Goal: Transaction & Acquisition: Purchase product/service

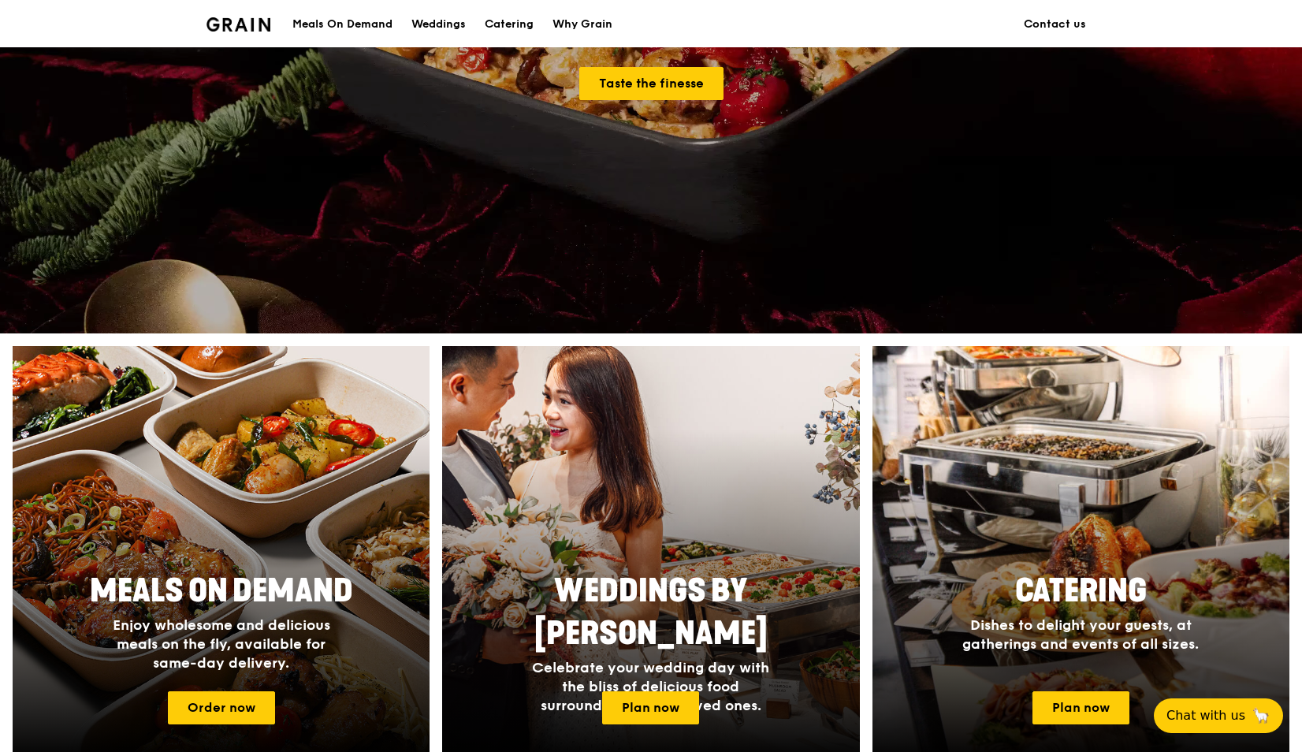
scroll to position [512, 0]
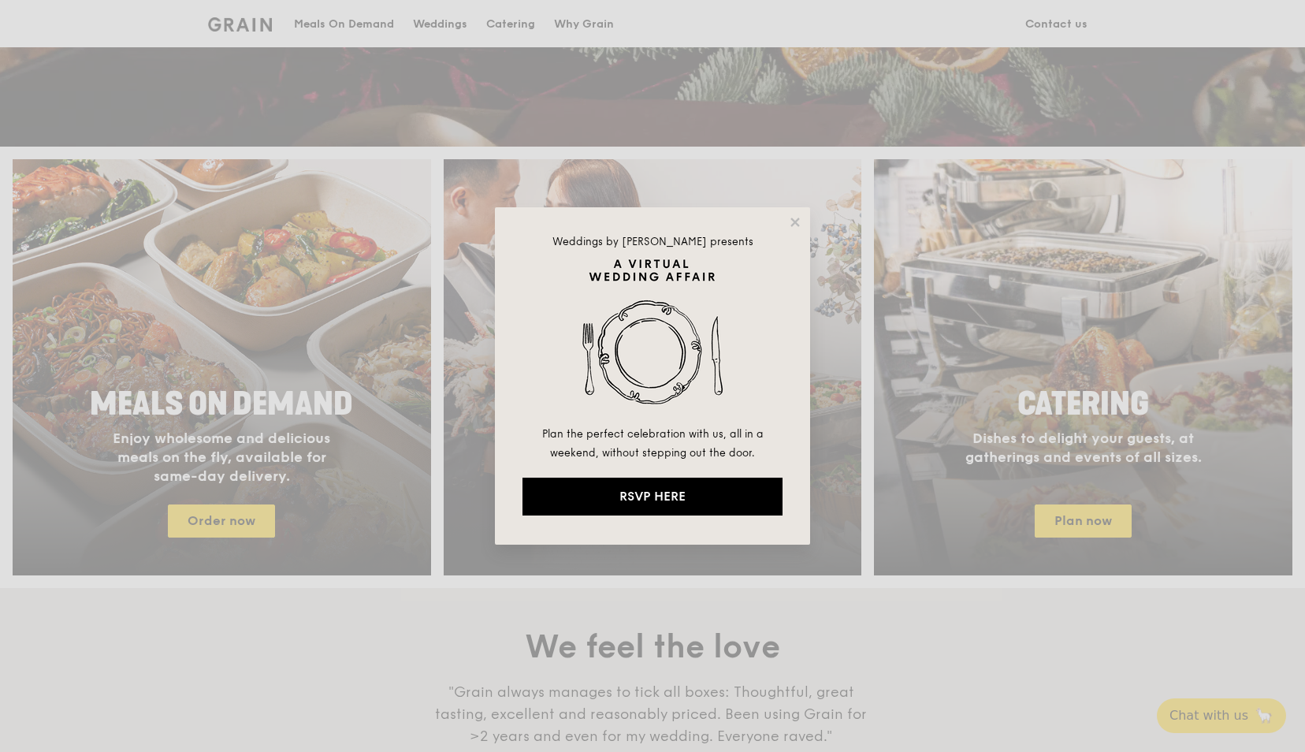
click at [944, 535] on div "Weddings by [PERSON_NAME] presents Plan the perfect celebration with us, all in…" at bounding box center [652, 376] width 1305 height 752
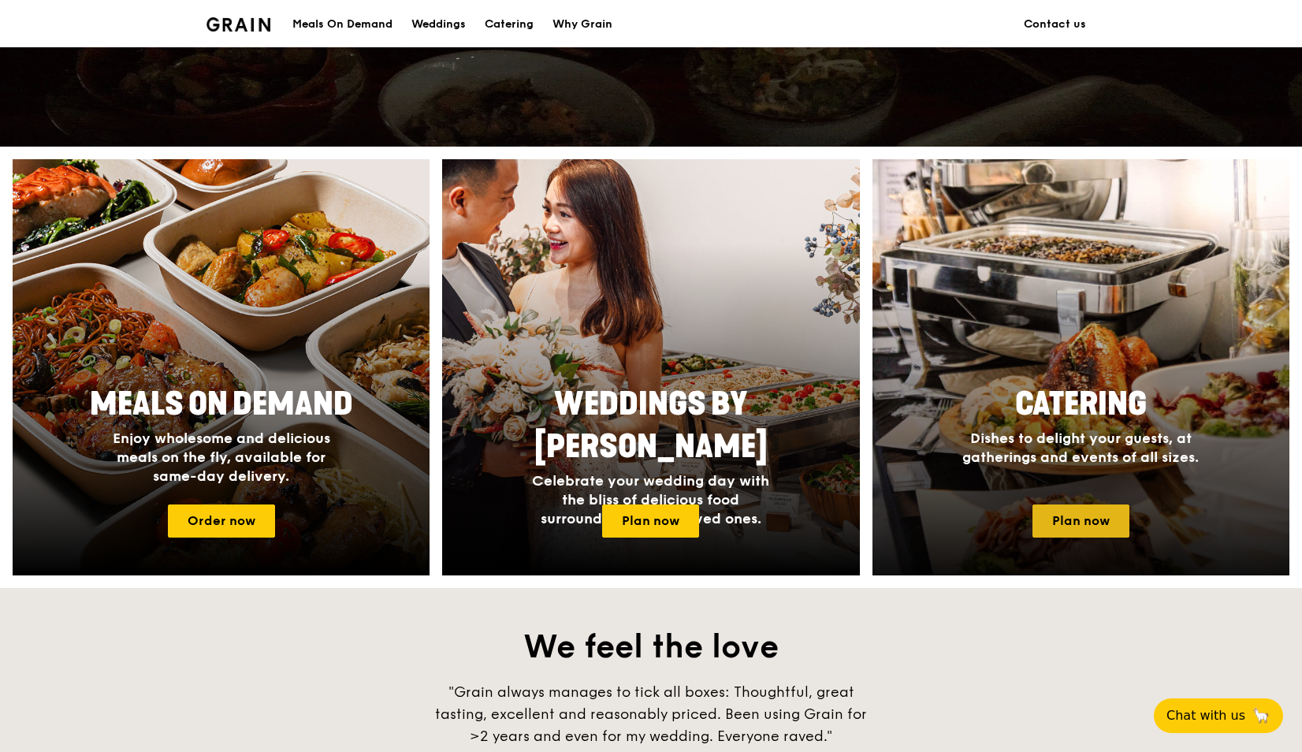
click at [1051, 519] on link "Plan now" at bounding box center [1081, 520] width 97 height 33
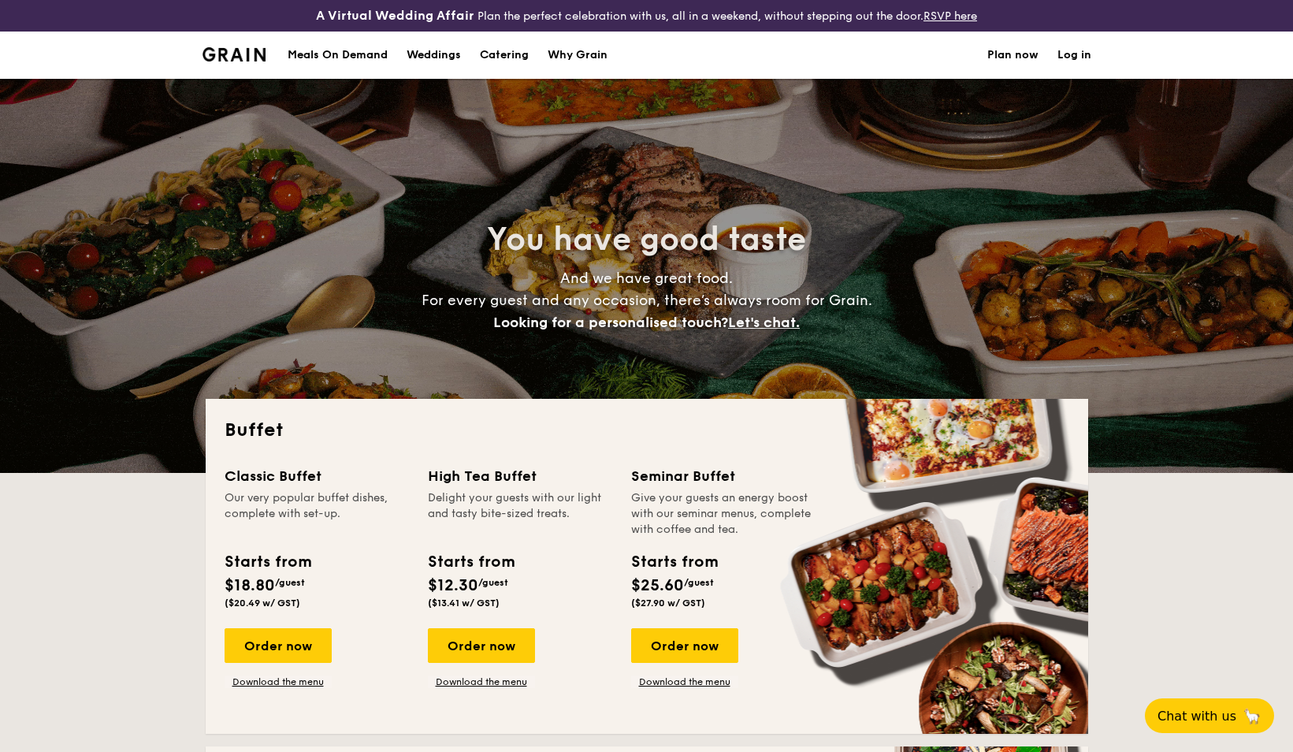
select select
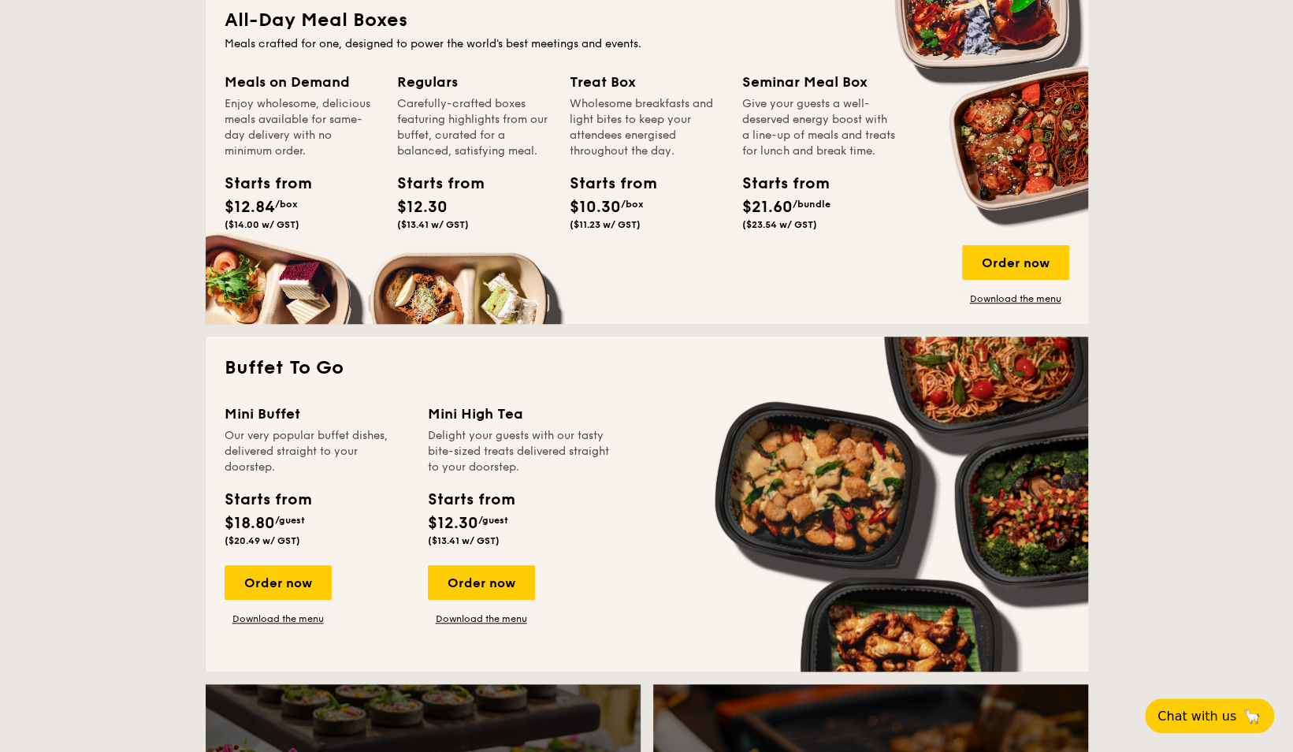
scroll to position [832, 0]
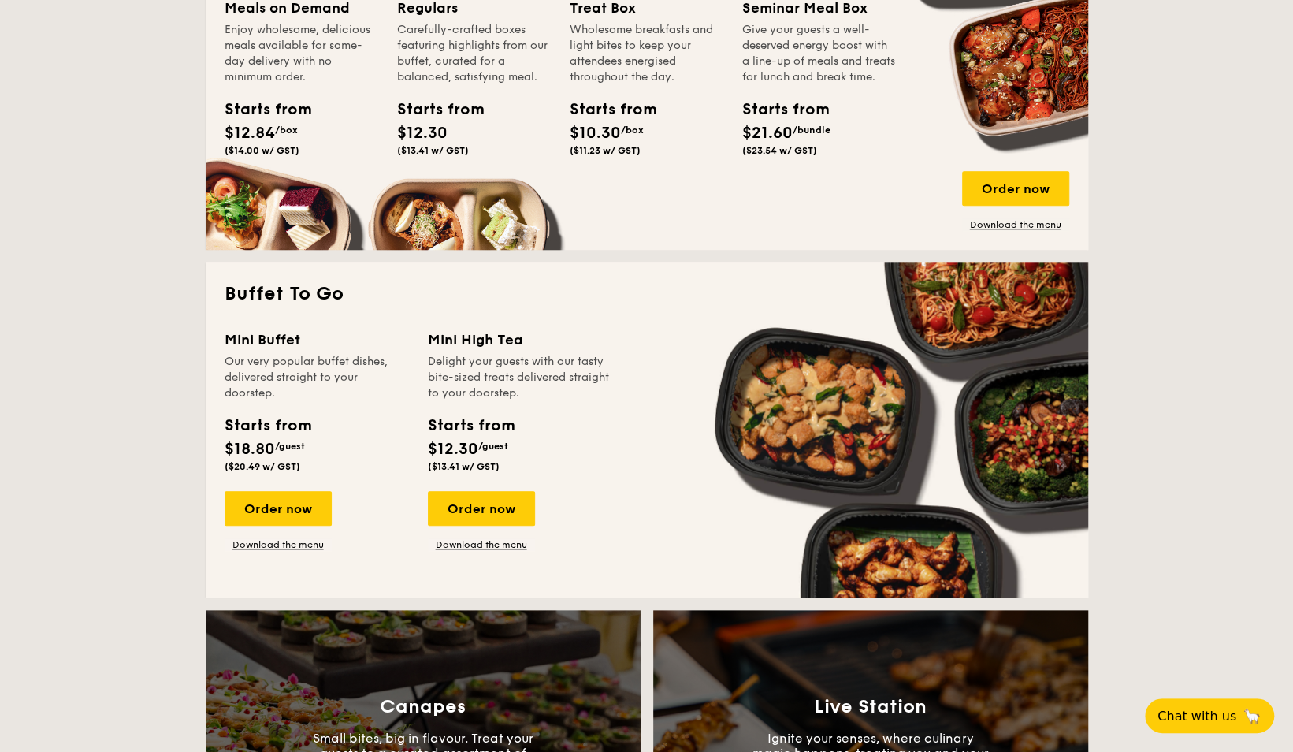
click at [296, 364] on div "Our very popular buffet dishes, delivered straight to your doorstep." at bounding box center [317, 377] width 184 height 47
click at [303, 388] on div "Our very popular buffet dishes, delivered straight to your doorstep." at bounding box center [317, 377] width 184 height 47
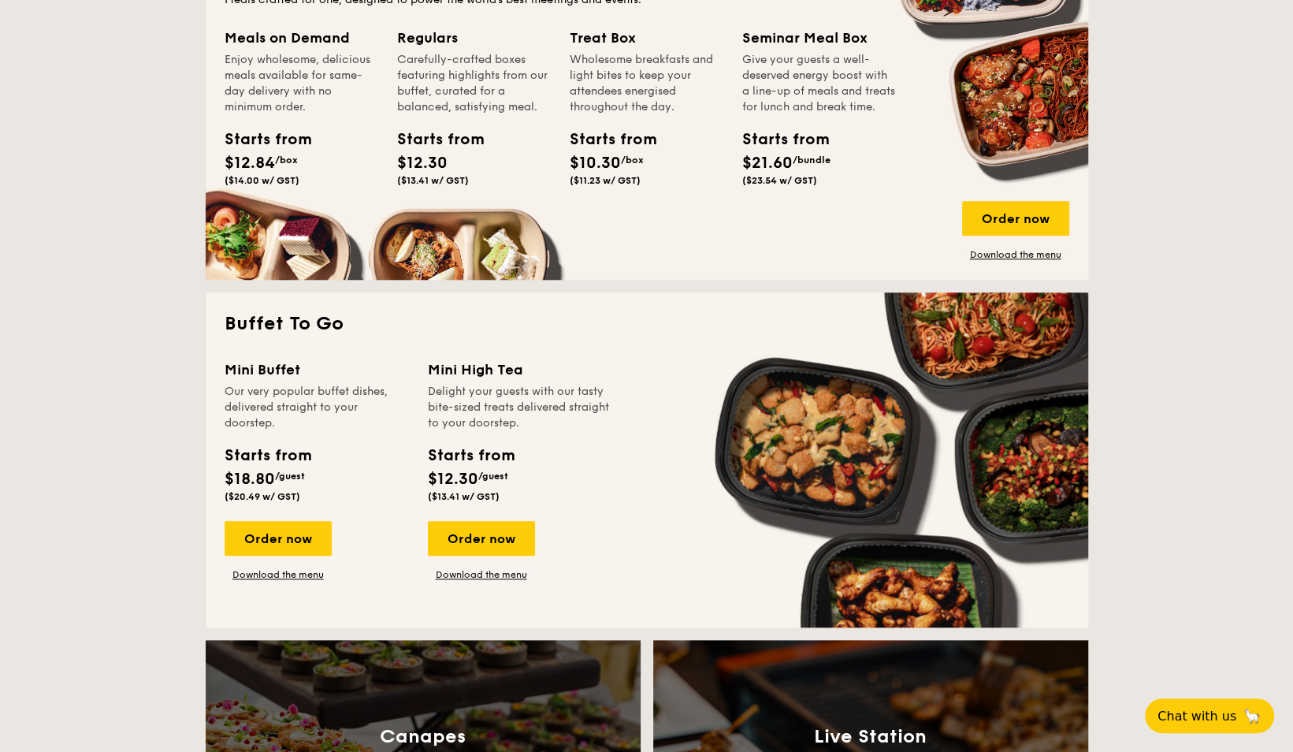
scroll to position [1085, 0]
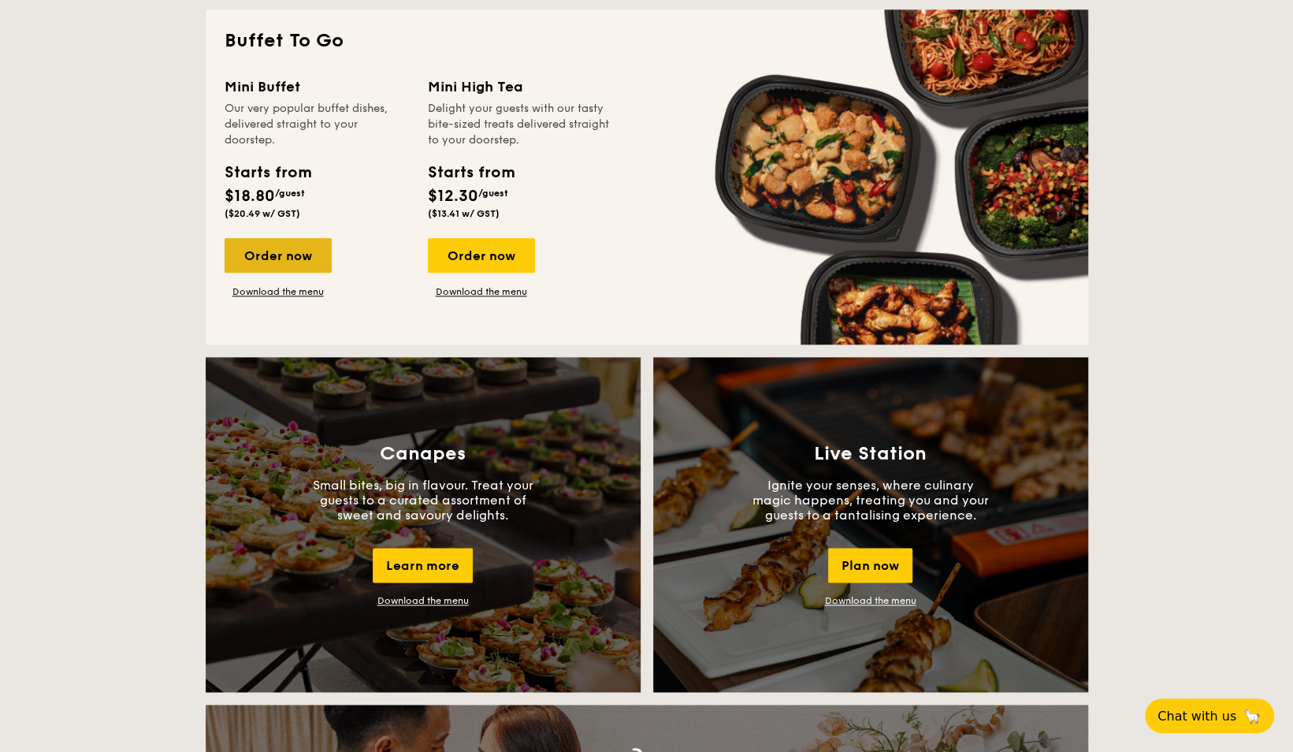
click at [267, 265] on div "Order now" at bounding box center [278, 255] width 107 height 35
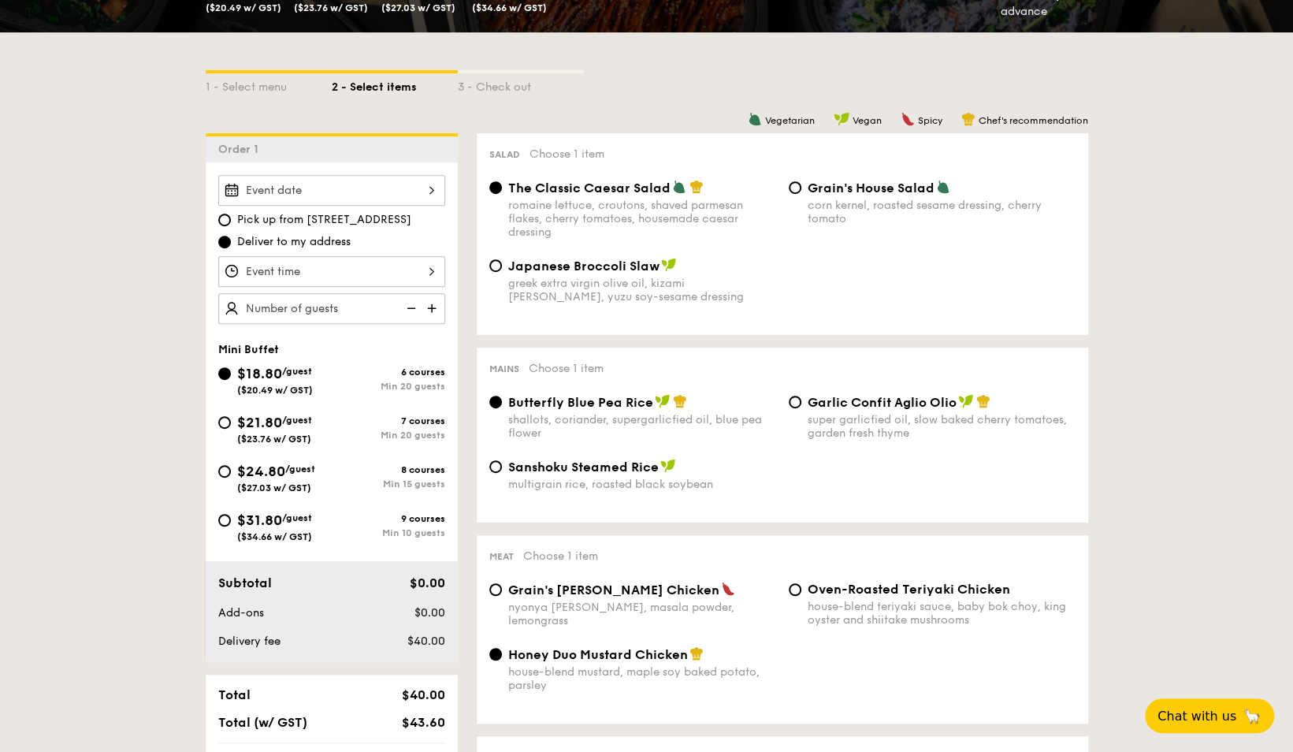
scroll to position [343, 0]
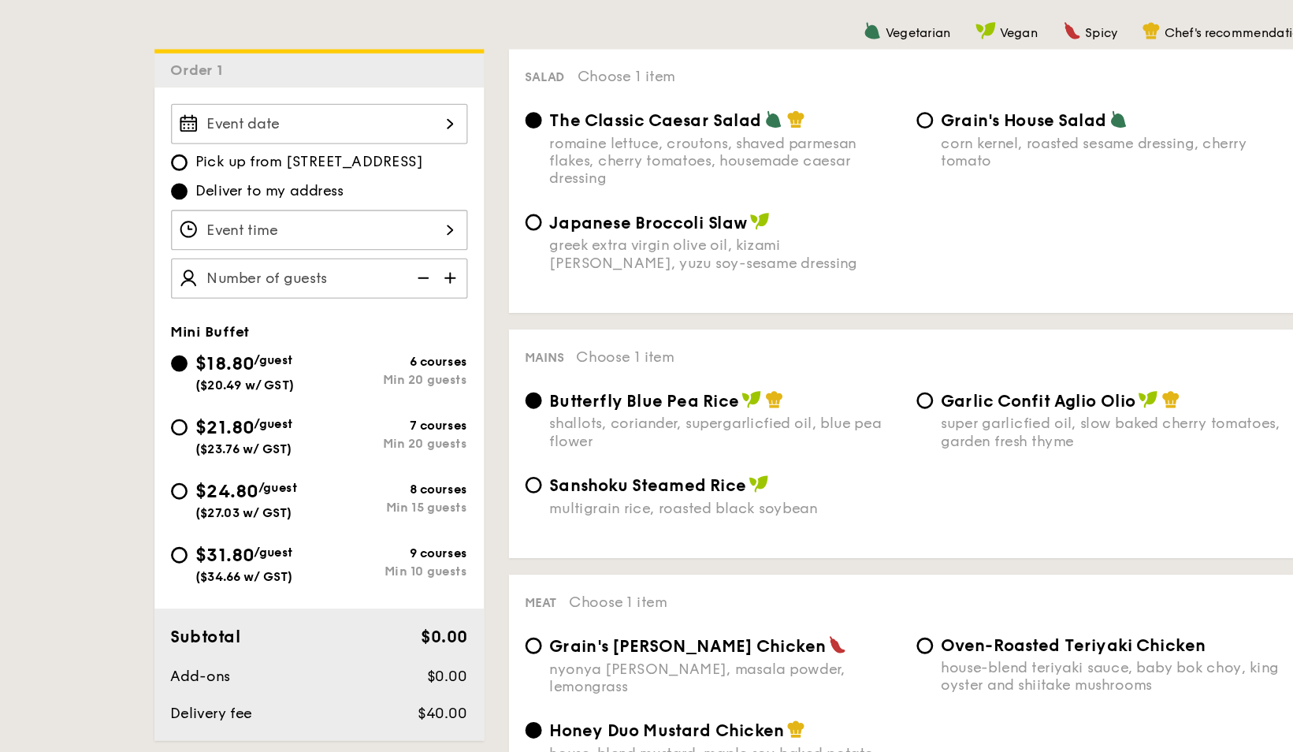
click at [394, 525] on div "9 courses Min 10 guests" at bounding box center [388, 525] width 113 height 25
click at [231, 525] on input "$31.80 /guest ($34.66 w/ GST) 9 courses Min 10 guests" at bounding box center [224, 520] width 13 height 13
radio input "true"
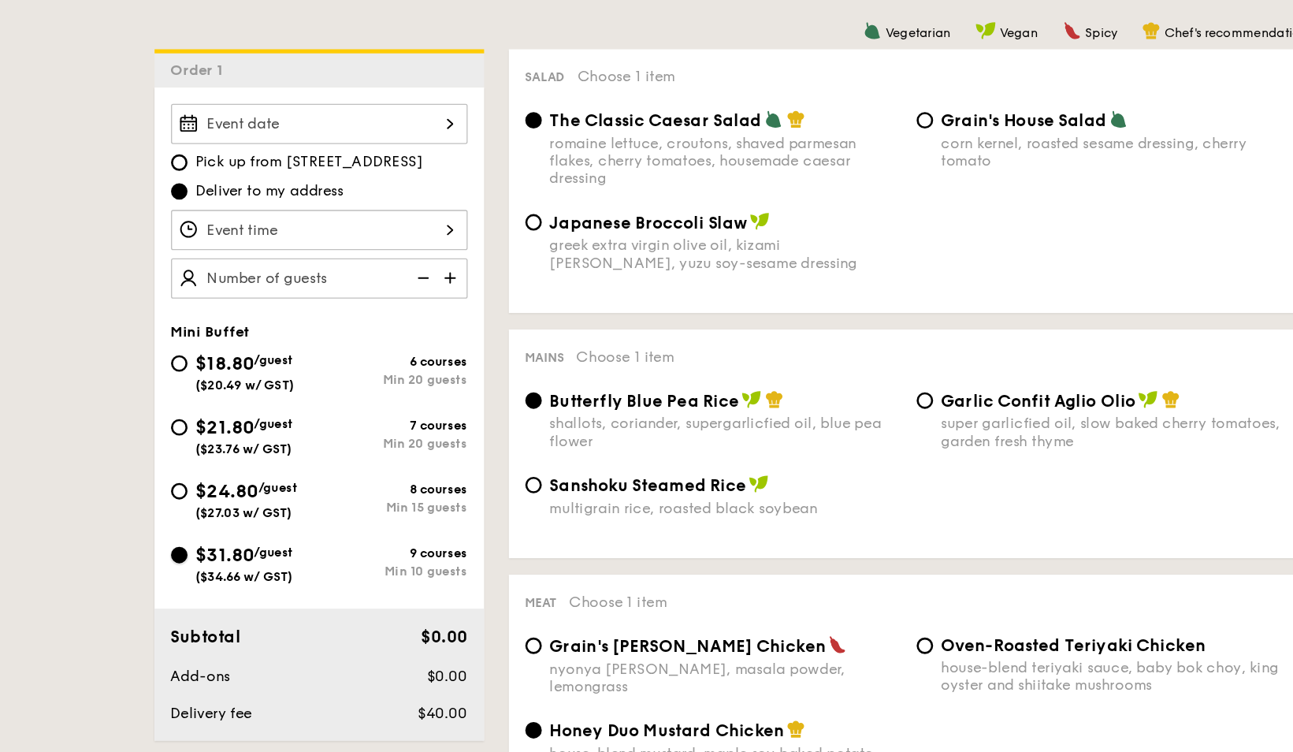
radio input "false"
radio input "true"
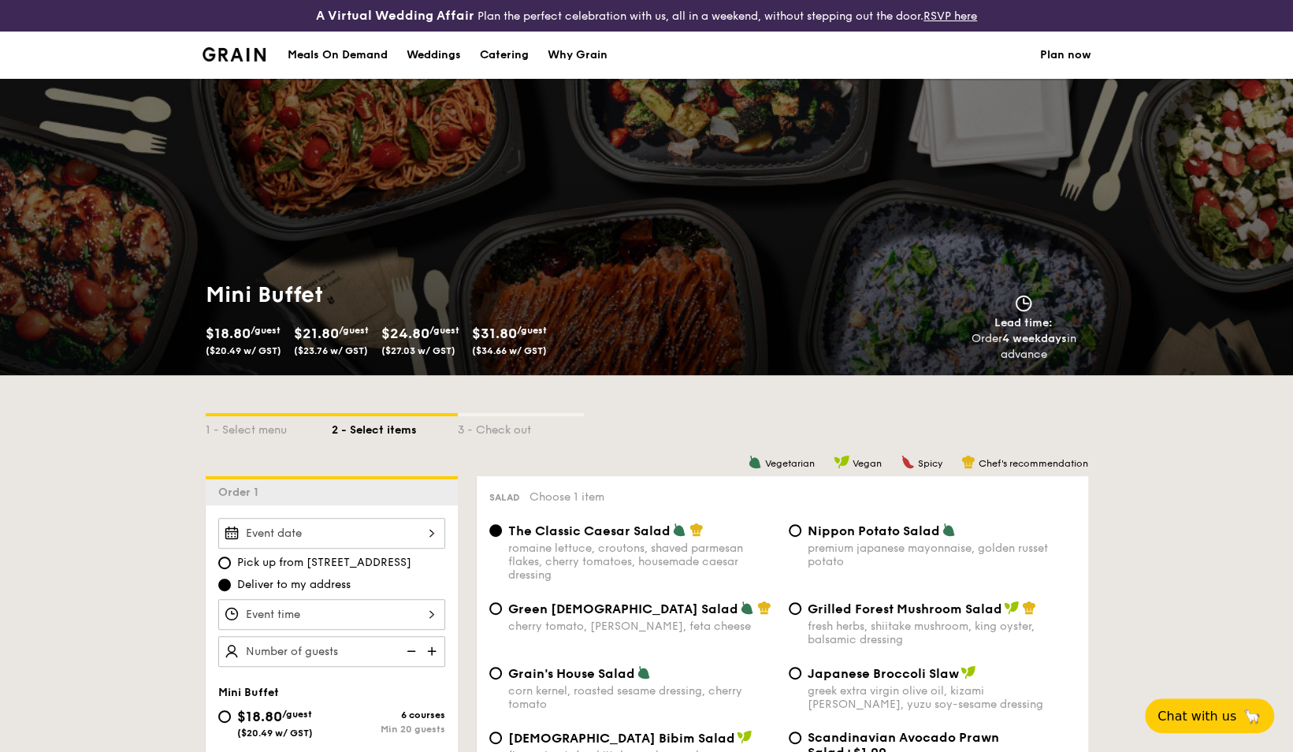
scroll to position [493, 0]
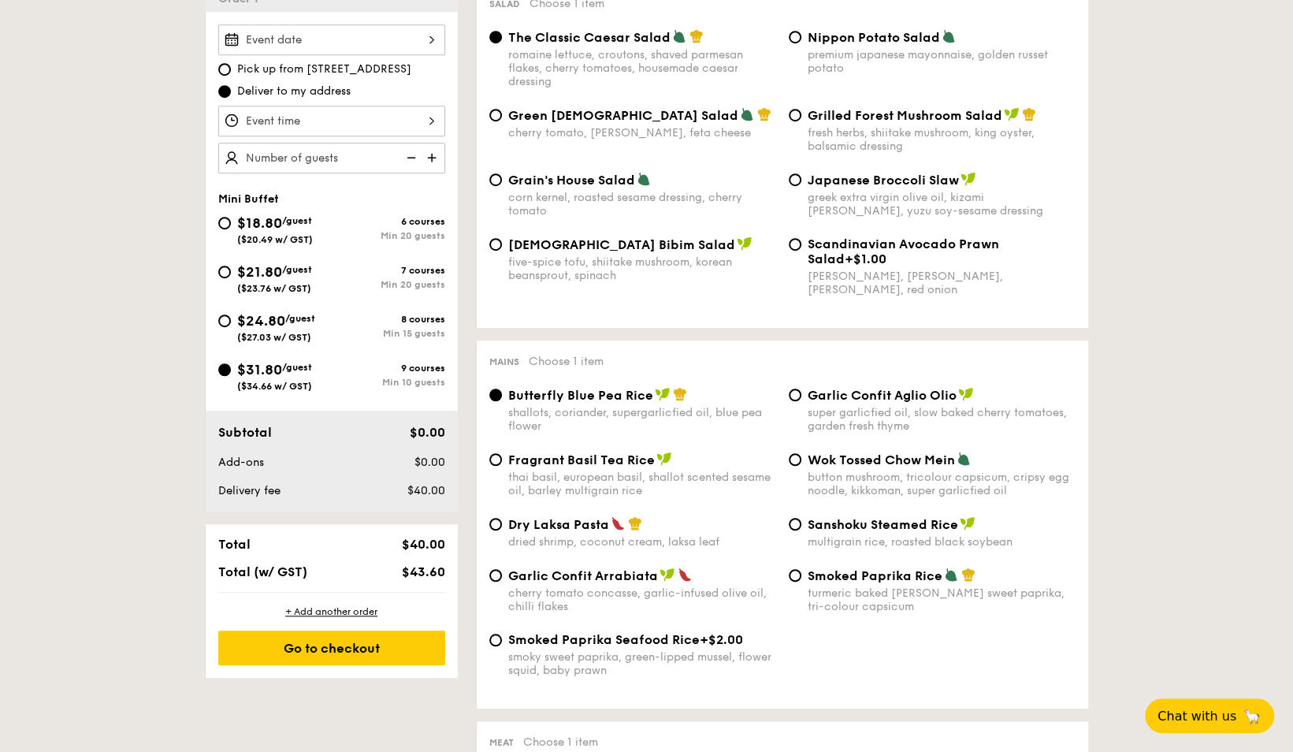
click at [368, 232] on div "Min 20 guests" at bounding box center [388, 235] width 113 height 11
click at [231, 229] on input "$18.80 /guest ($20.49 w/ GST) 6 courses Min 20 guests" at bounding box center [224, 223] width 13 height 13
radio input "true"
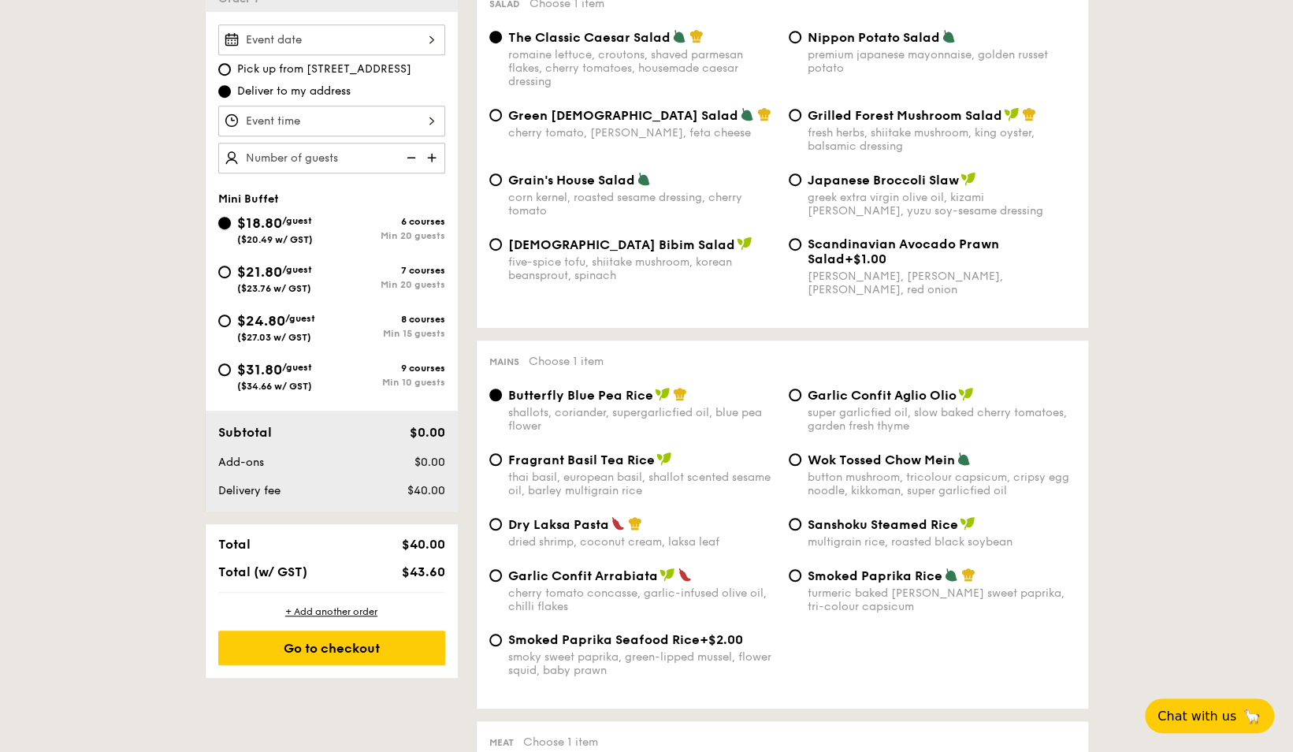
radio input "true"
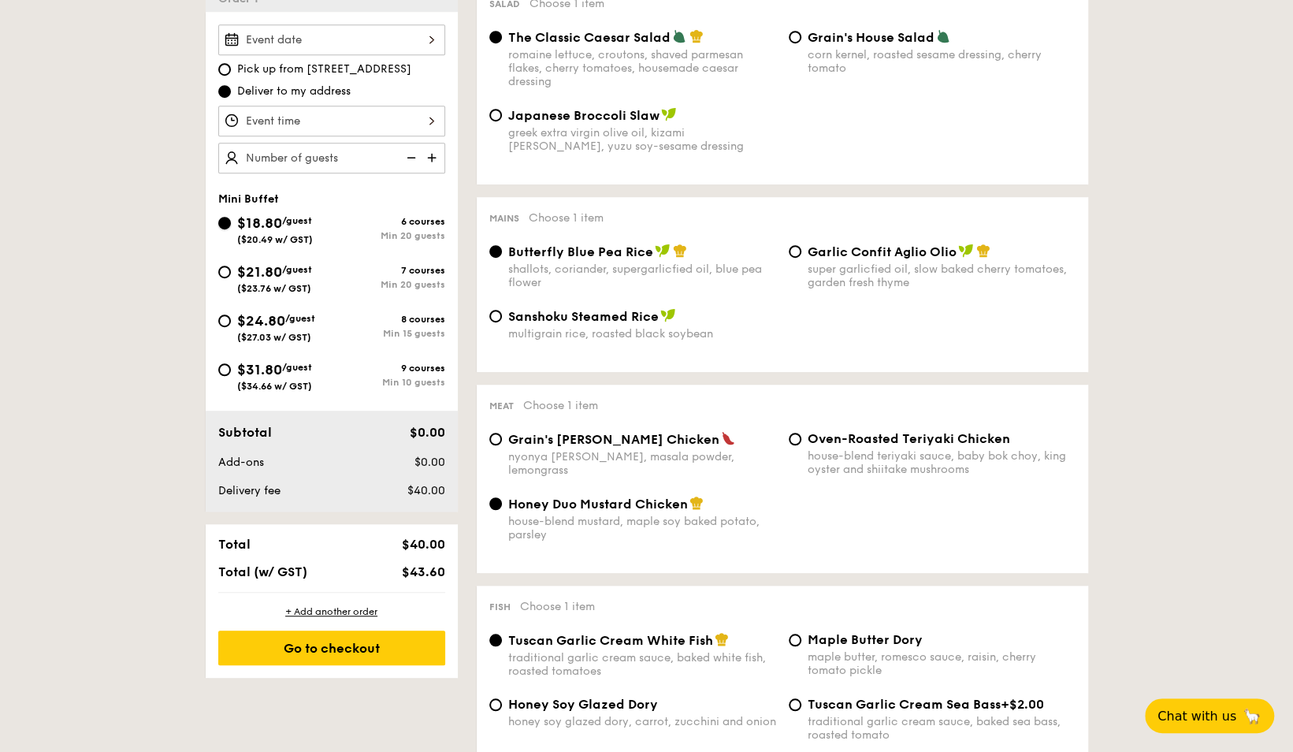
scroll to position [355, 0]
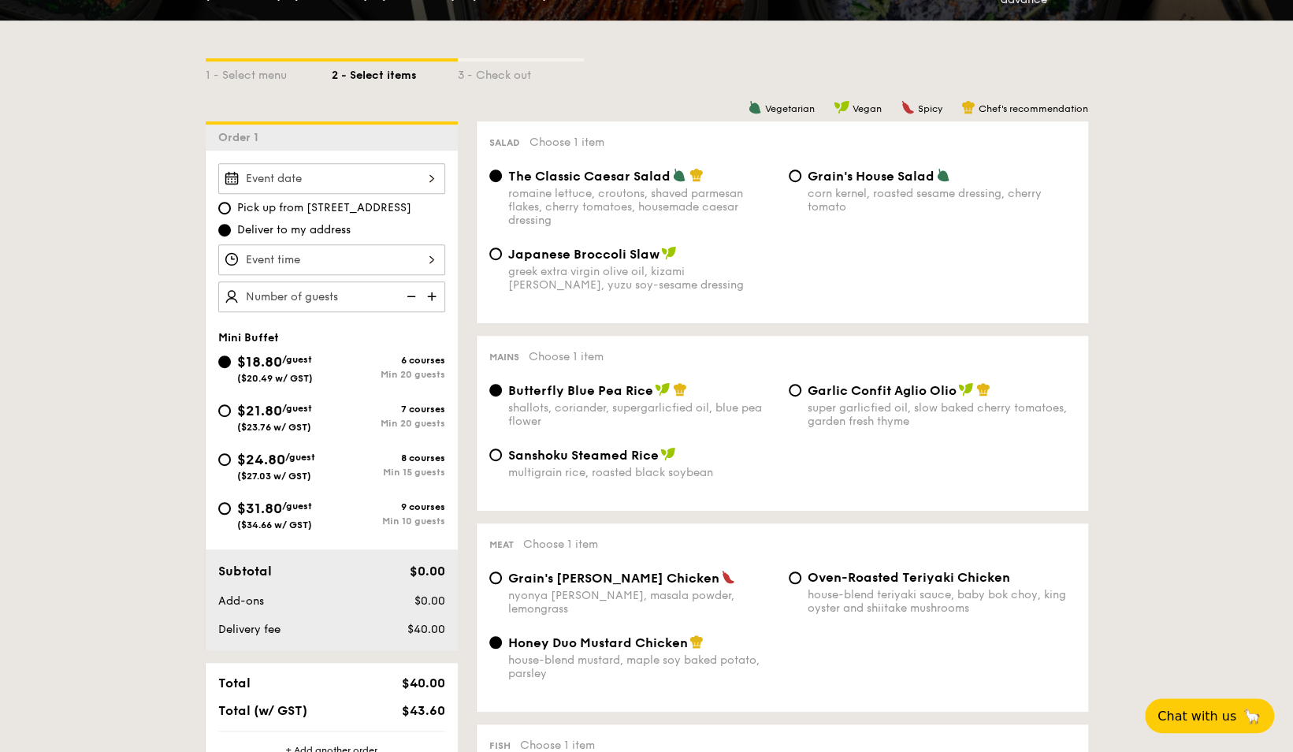
click at [285, 471] on span "($27.03 w/ GST)" at bounding box center [274, 476] width 74 height 11
click at [231, 466] on input "$24.80 /guest ($27.03 w/ GST) 8 courses Min 15 guests" at bounding box center [224, 459] width 13 height 13
radio input "true"
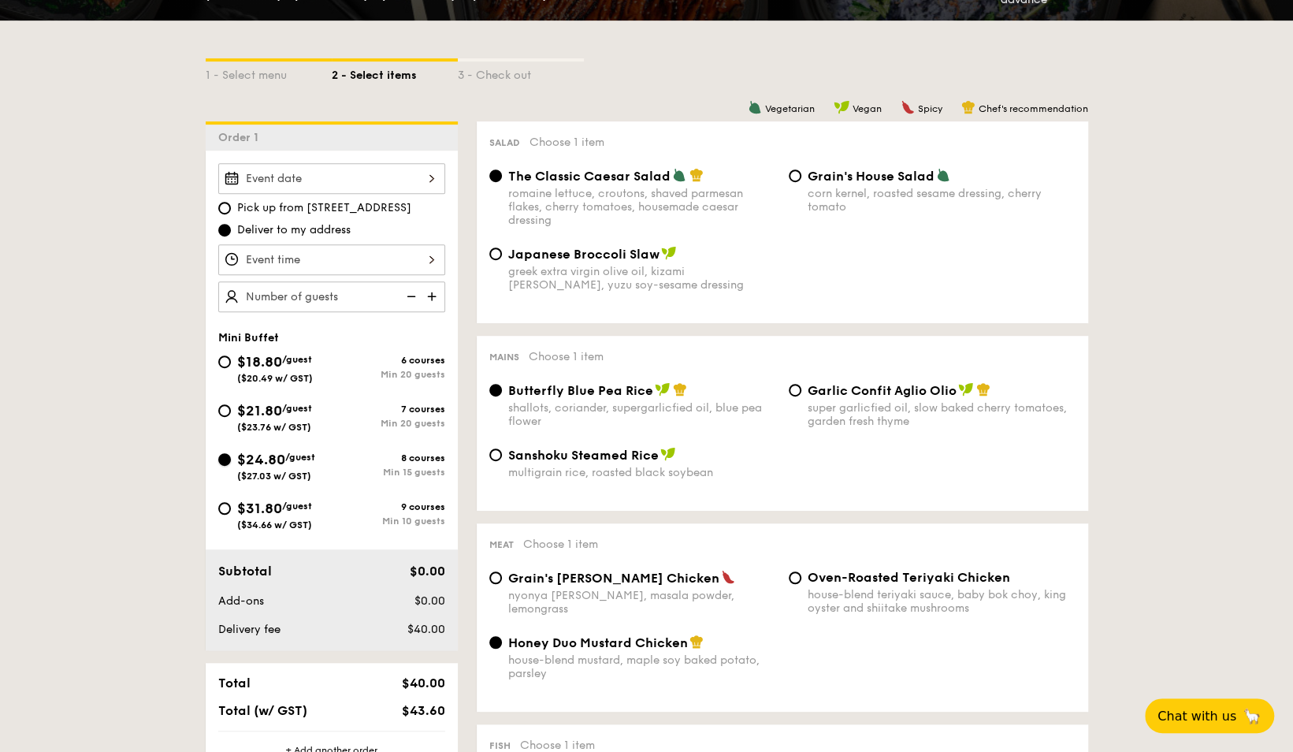
radio input "false"
radio input "true"
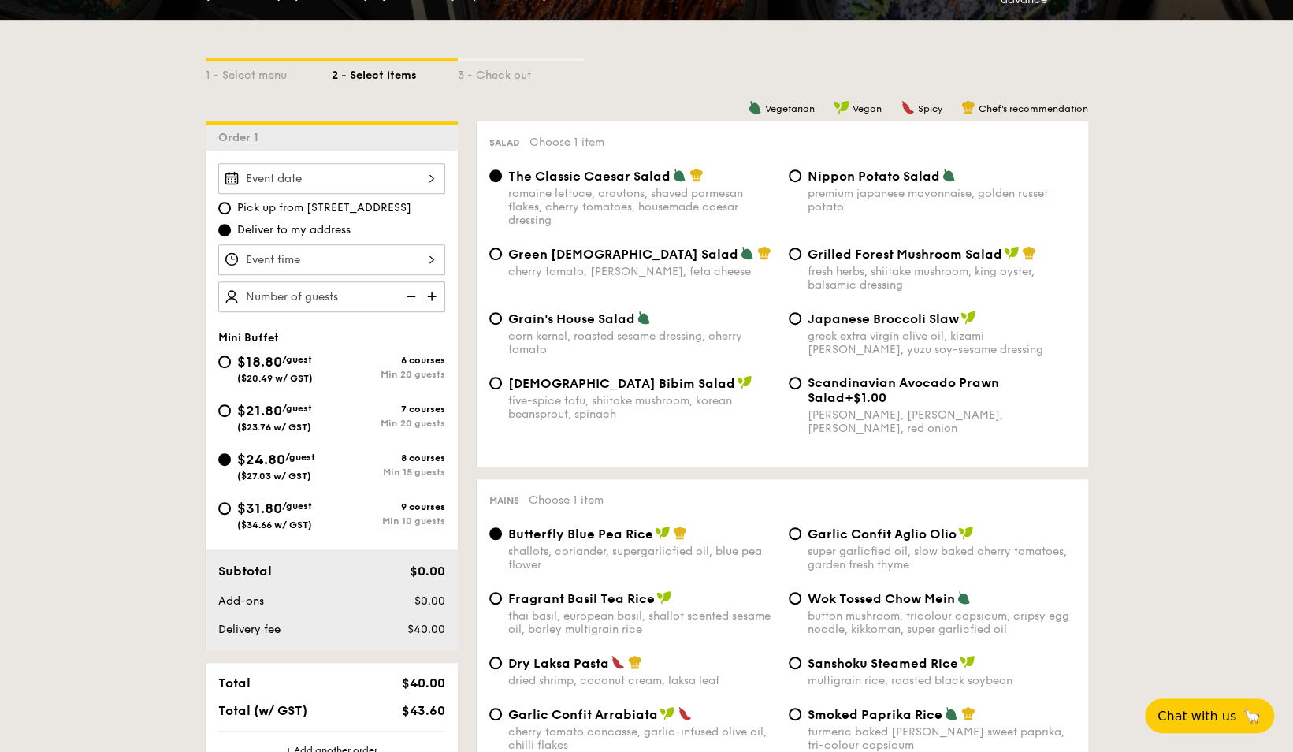
click at [329, 173] on div at bounding box center [331, 178] width 227 height 31
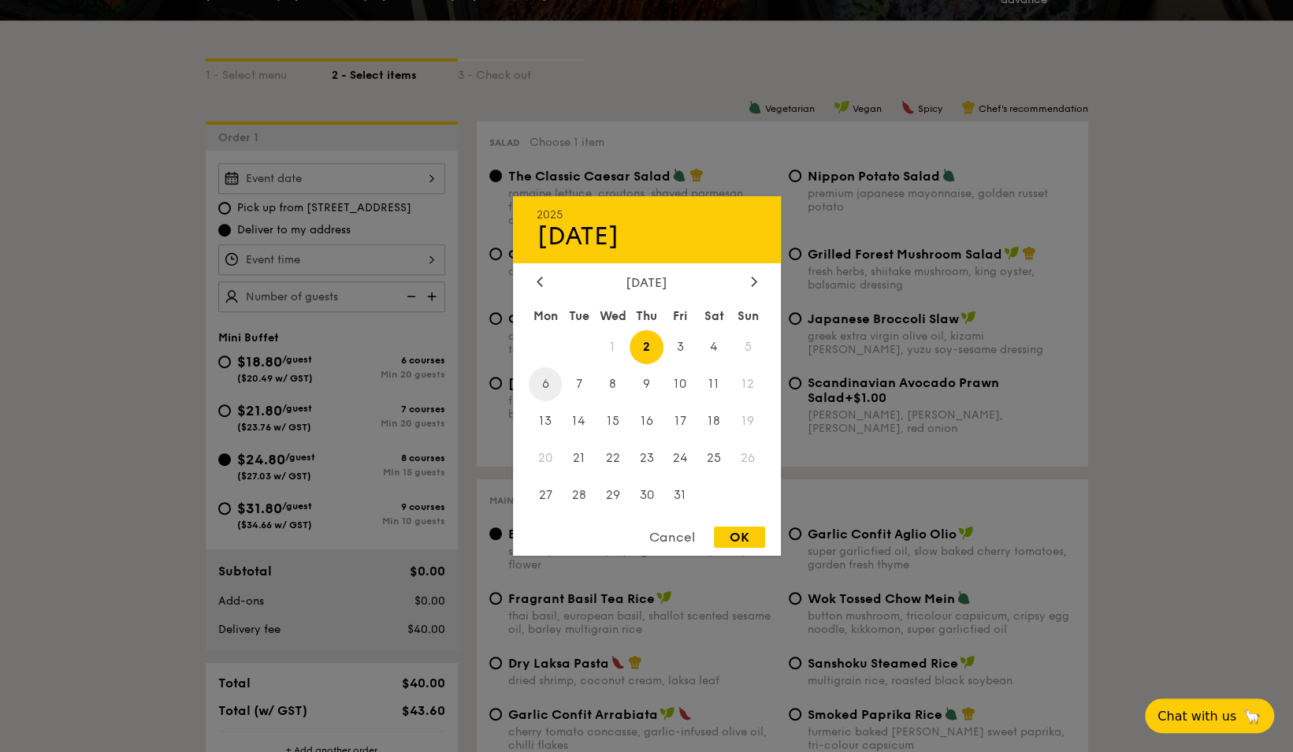
click at [546, 387] on span "6" at bounding box center [546, 384] width 34 height 34
click at [744, 539] on div "OK" at bounding box center [739, 537] width 51 height 21
type input "Oct 06, 2025"
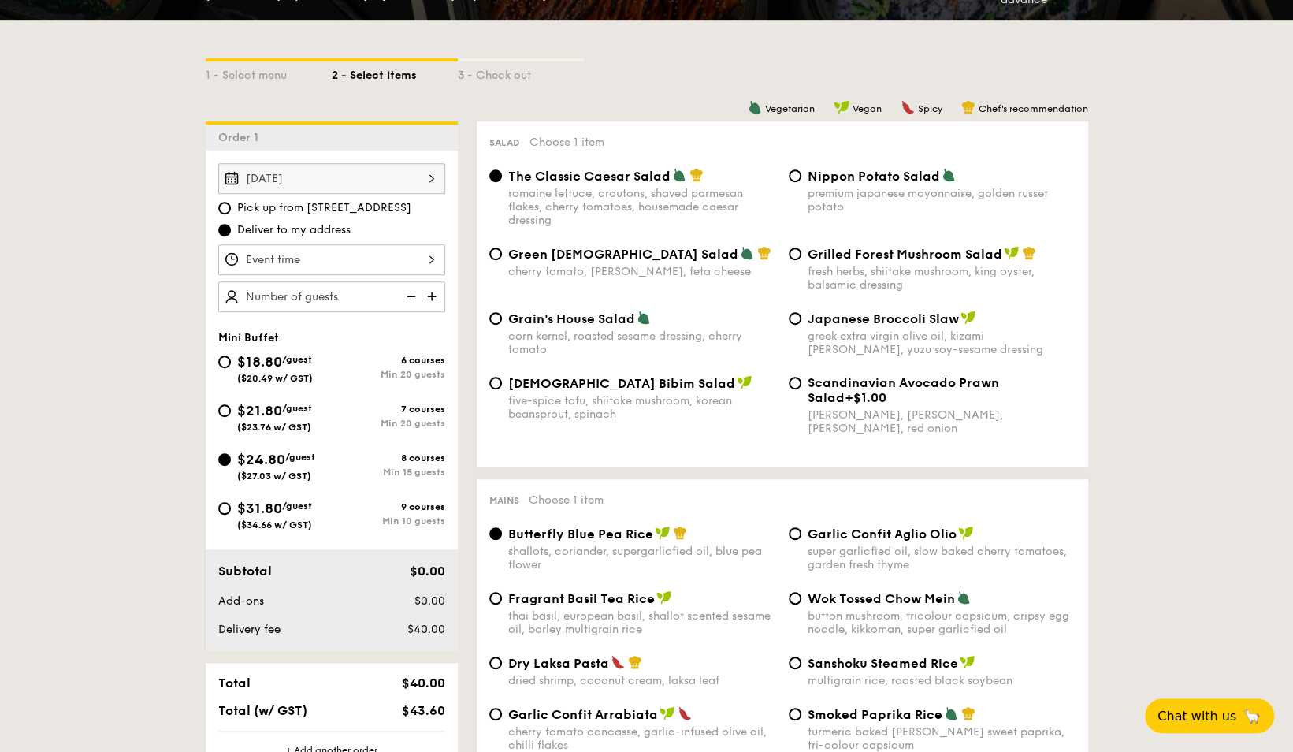
click at [361, 257] on div at bounding box center [331, 259] width 227 height 31
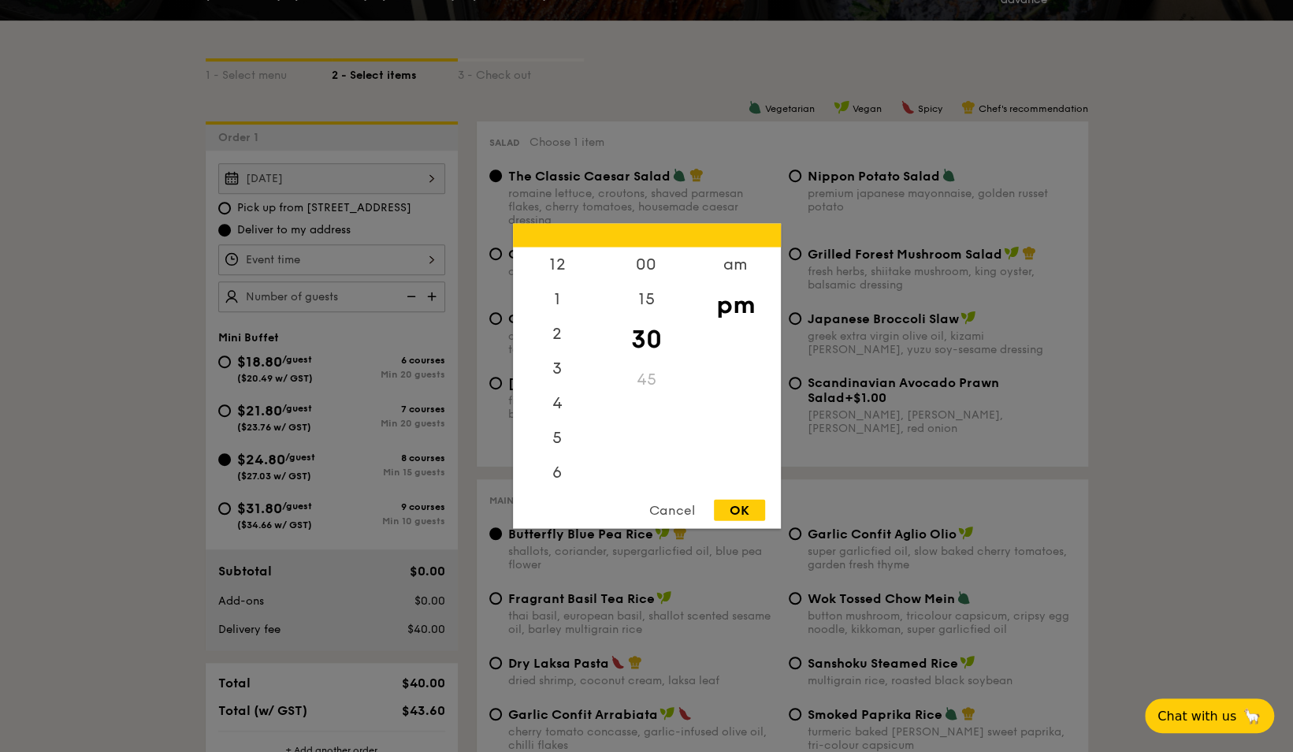
scroll to position [69, 0]
click at [558, 415] on div "6" at bounding box center [557, 409] width 89 height 46
click at [648, 262] on div "00" at bounding box center [646, 270] width 89 height 46
click at [738, 508] on div "OK" at bounding box center [739, 510] width 51 height 21
type input "6:00PM"
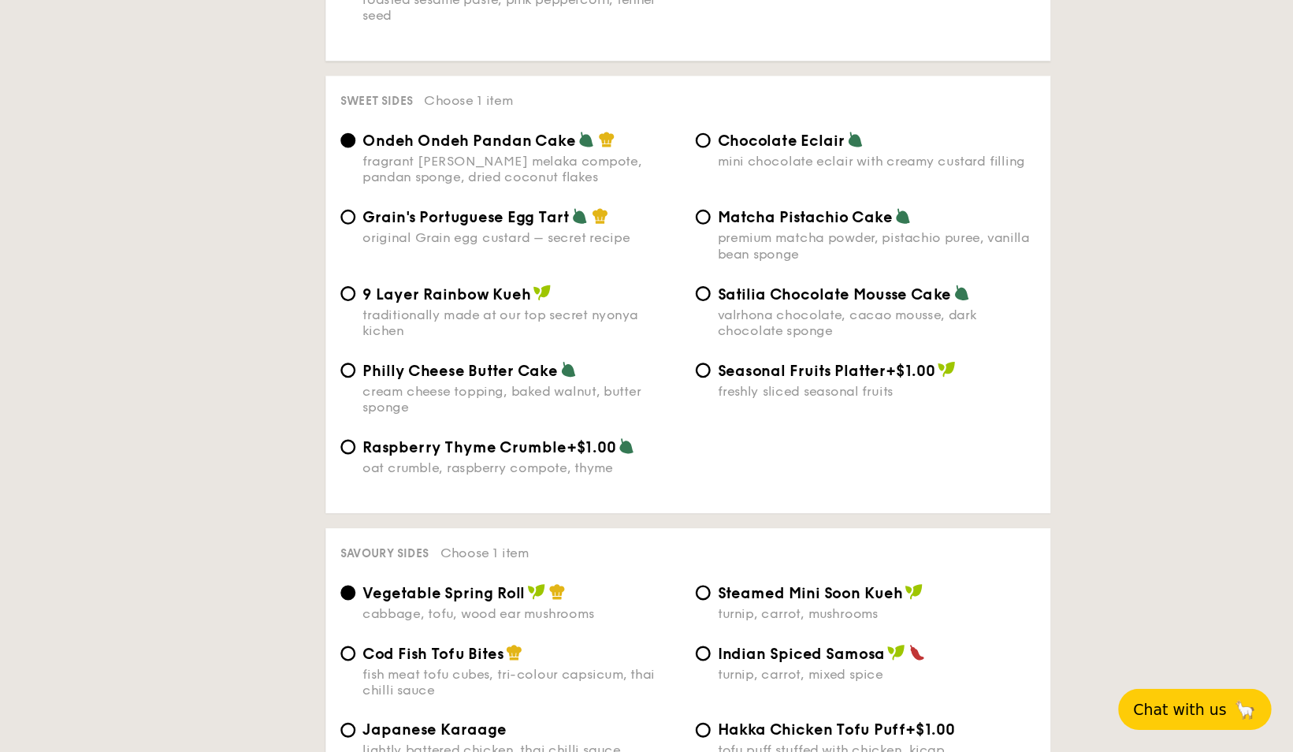
scroll to position [2251, 0]
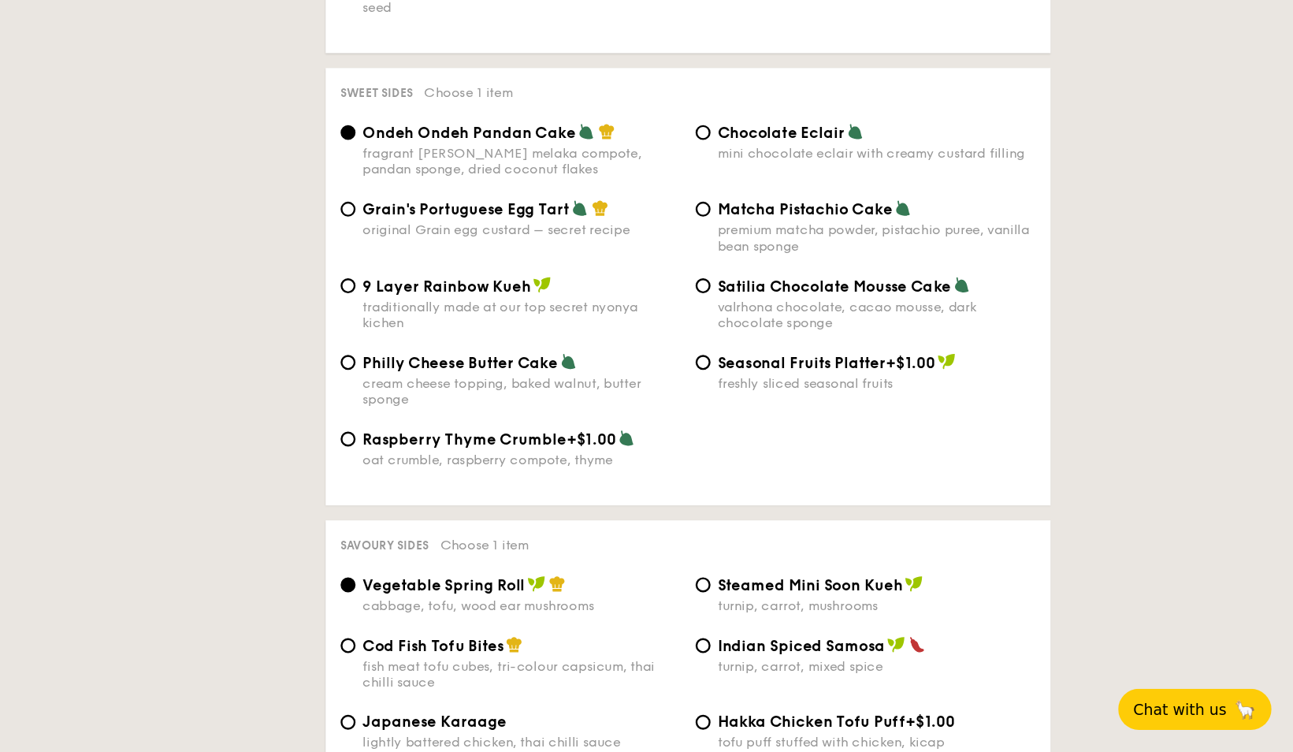
click at [860, 420] on span "Seasonal Fruits Platter" at bounding box center [879, 423] width 142 height 15
click at [802, 420] on input "Seasonal Fruits Platter +$1.00 freshly sliced seasonal fruits" at bounding box center [795, 423] width 13 height 13
radio input "true"
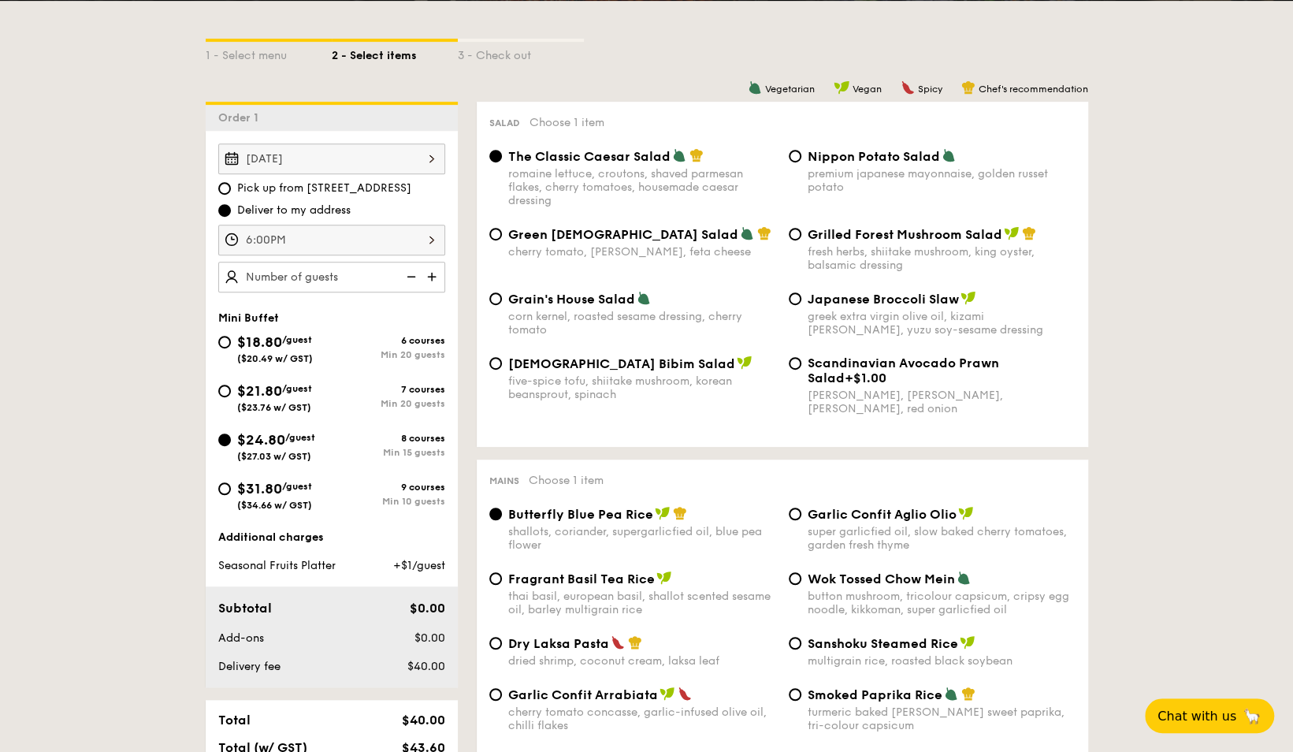
scroll to position [0, 0]
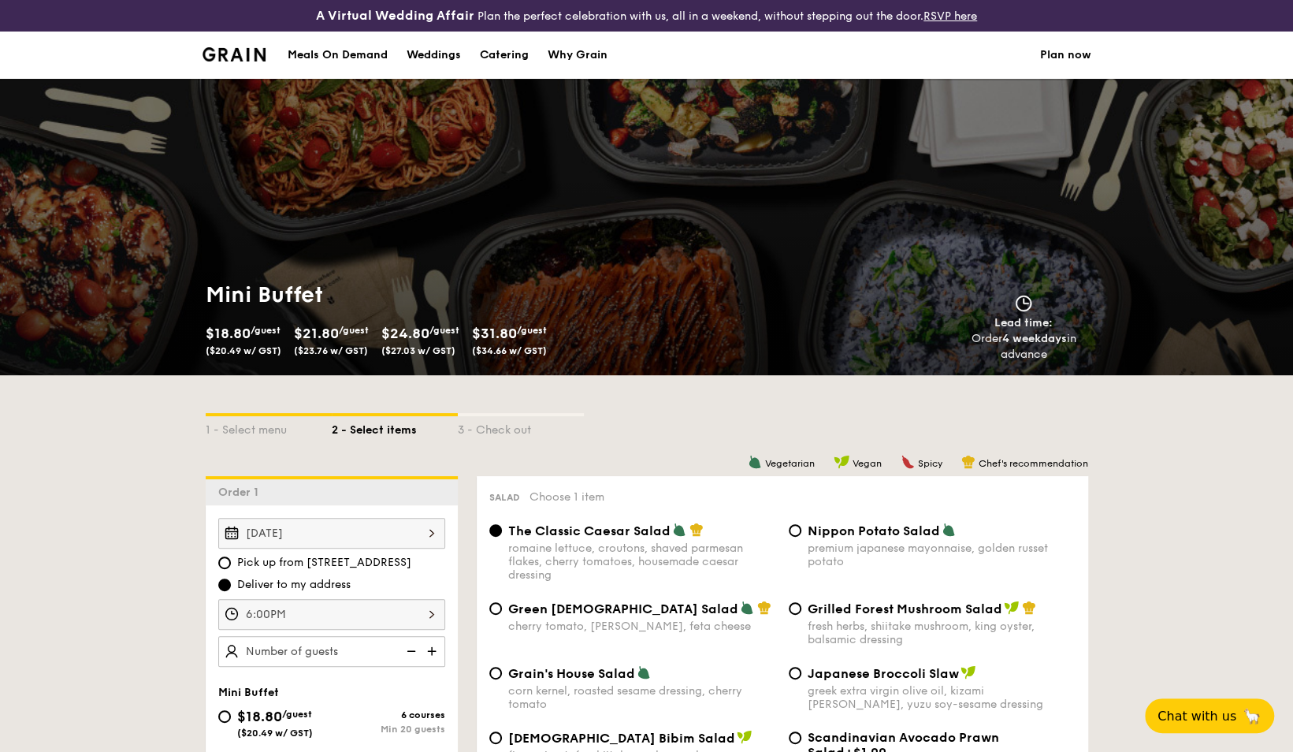
click at [513, 50] on div "Catering" at bounding box center [504, 55] width 49 height 47
select select
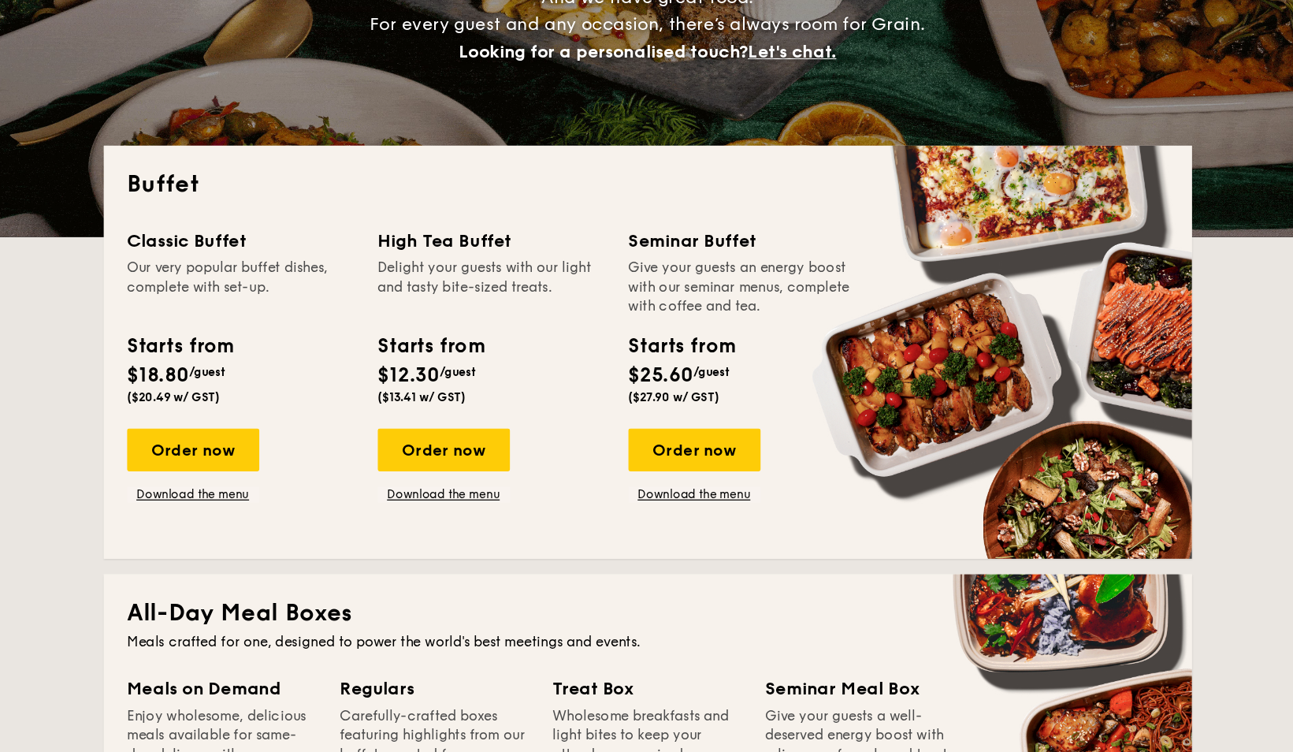
scroll to position [271, 0]
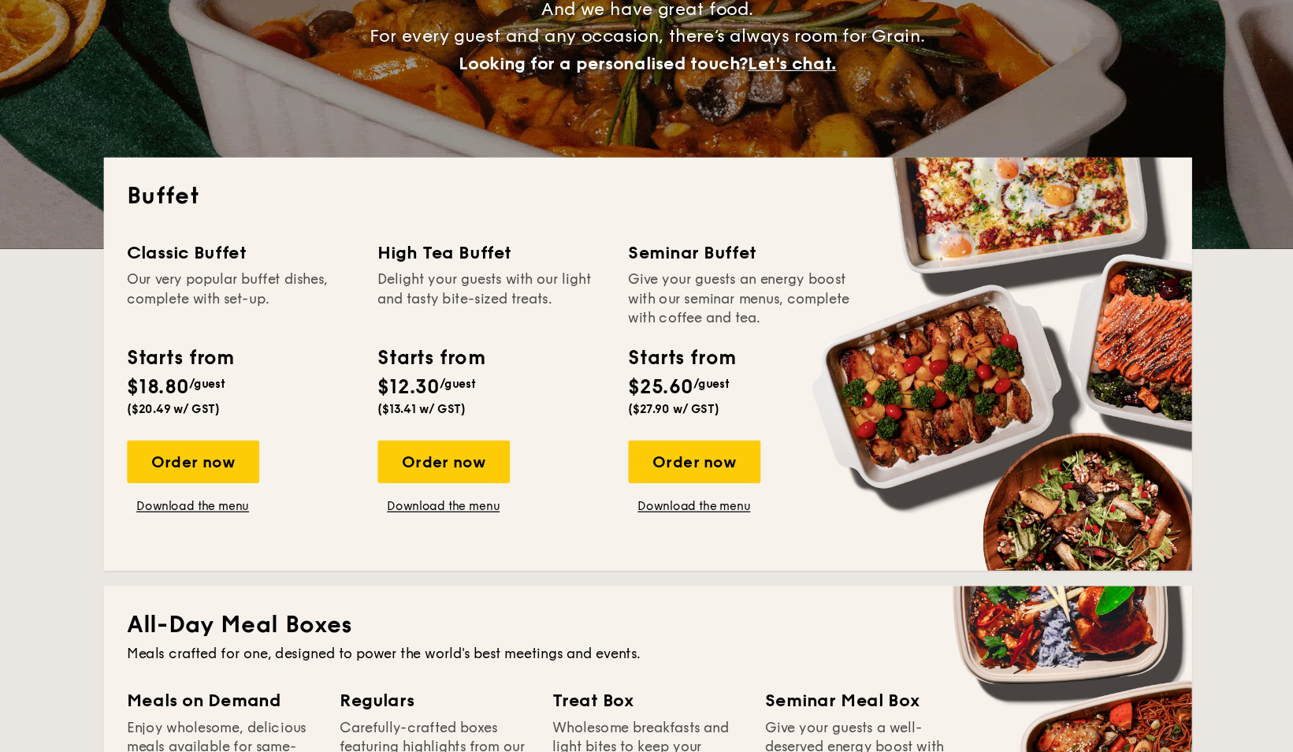
drag, startPoint x: 464, startPoint y: 367, endPoint x: 582, endPoint y: 442, distance: 139.7
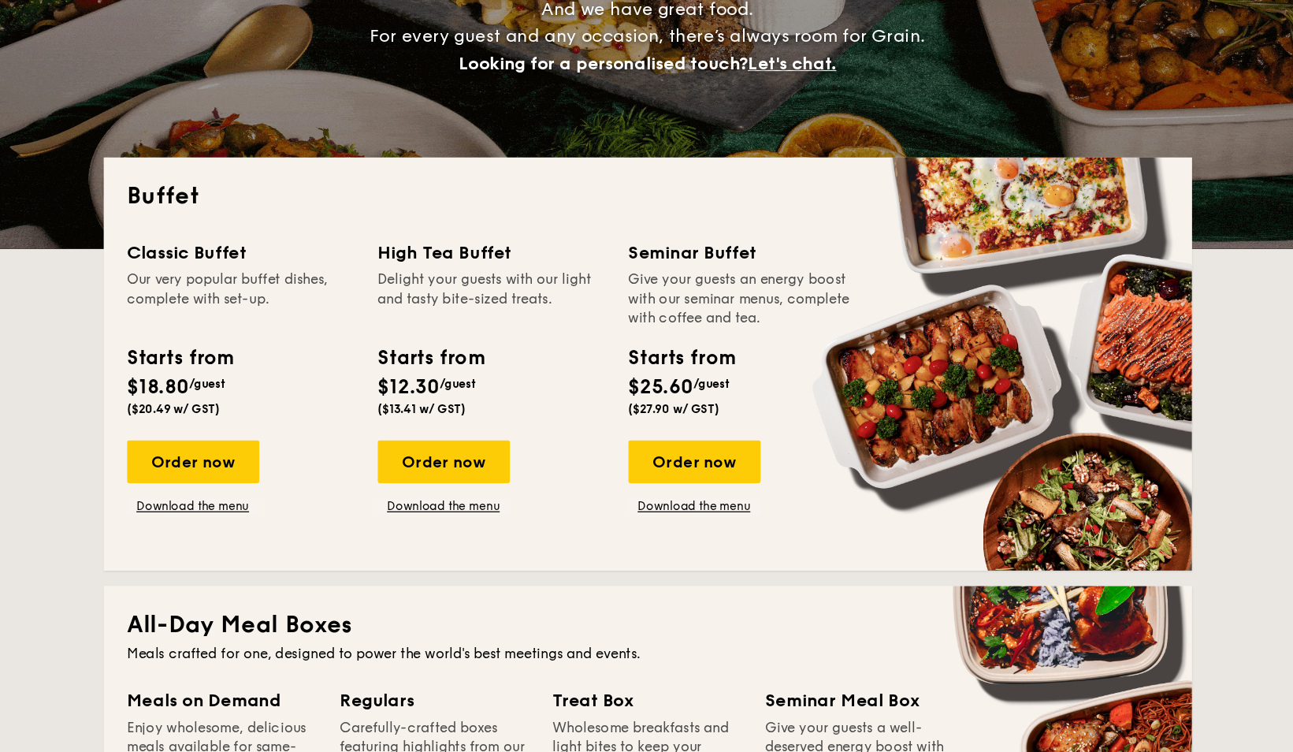
click at [582, 442] on div "Classic Buffet Our very popular buffet dishes, complete with set-up. Starts fro…" at bounding box center [647, 319] width 845 height 250
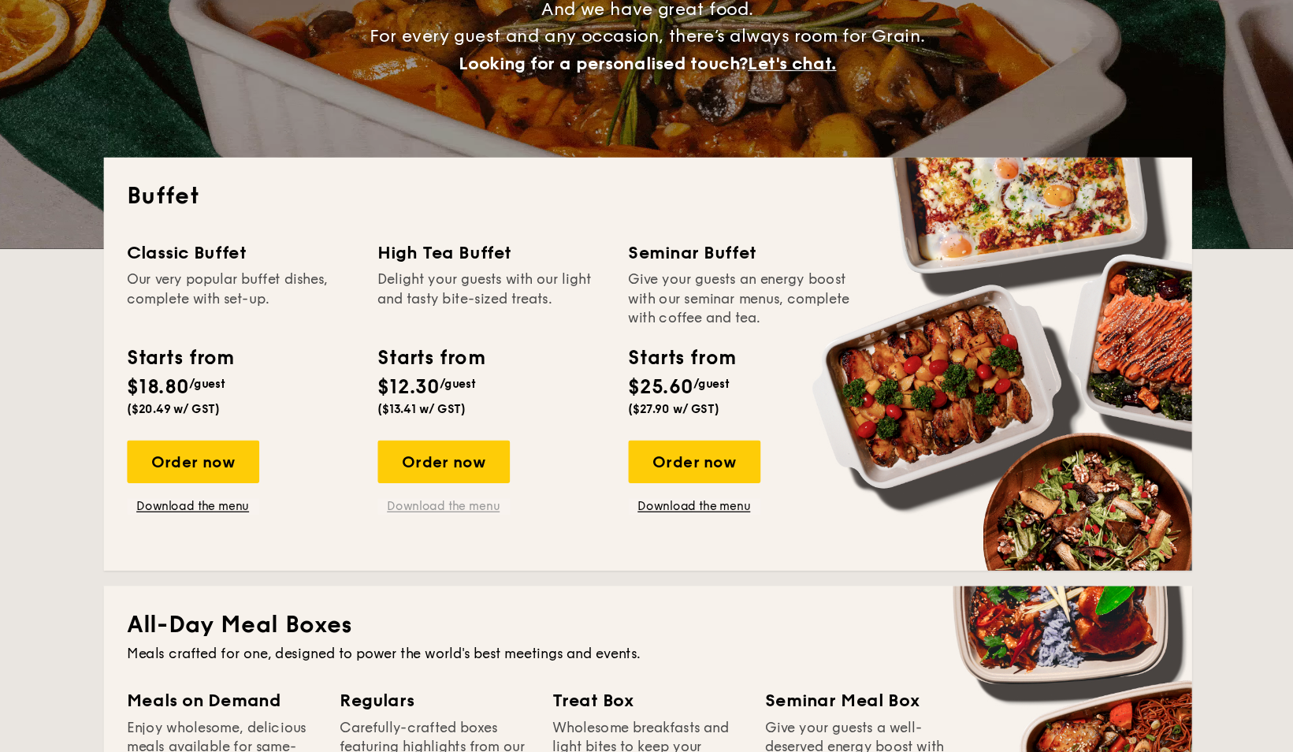
click at [463, 411] on link "Download the menu" at bounding box center [481, 410] width 107 height 13
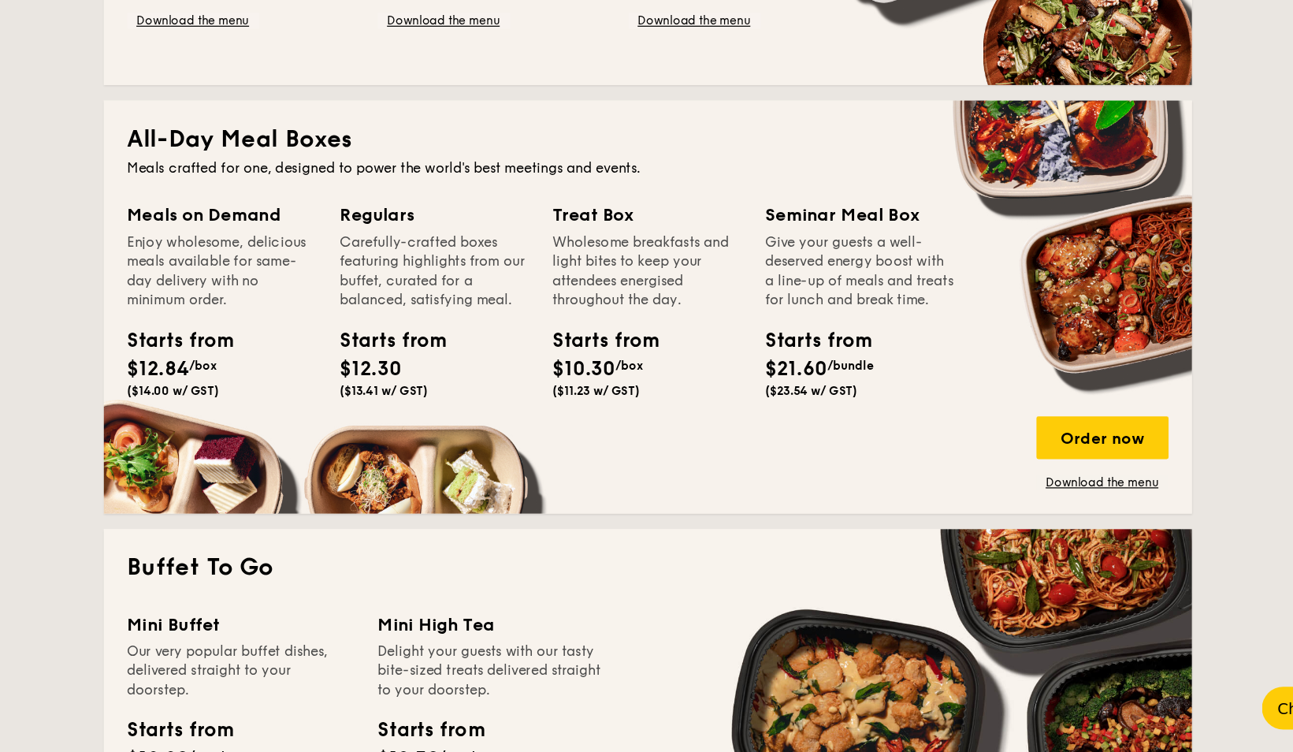
scroll to position [339, 0]
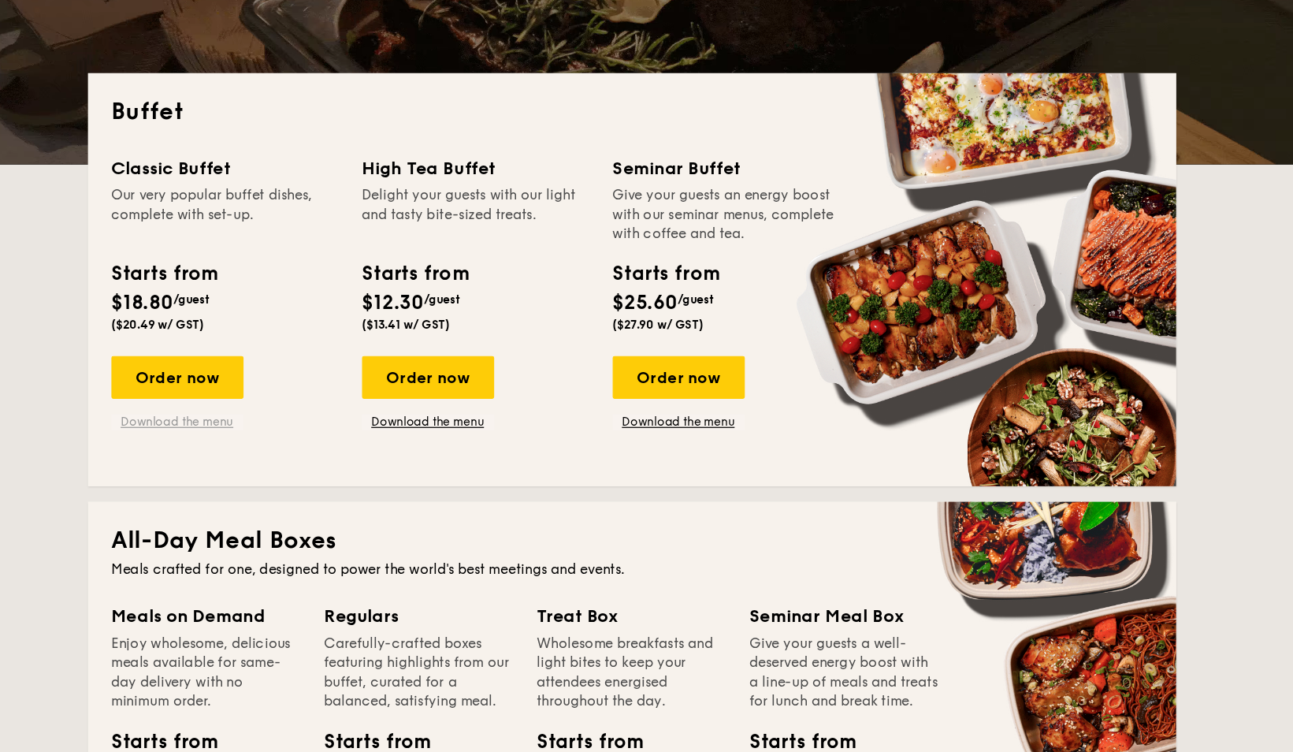
click at [283, 341] on link "Download the menu" at bounding box center [278, 343] width 107 height 13
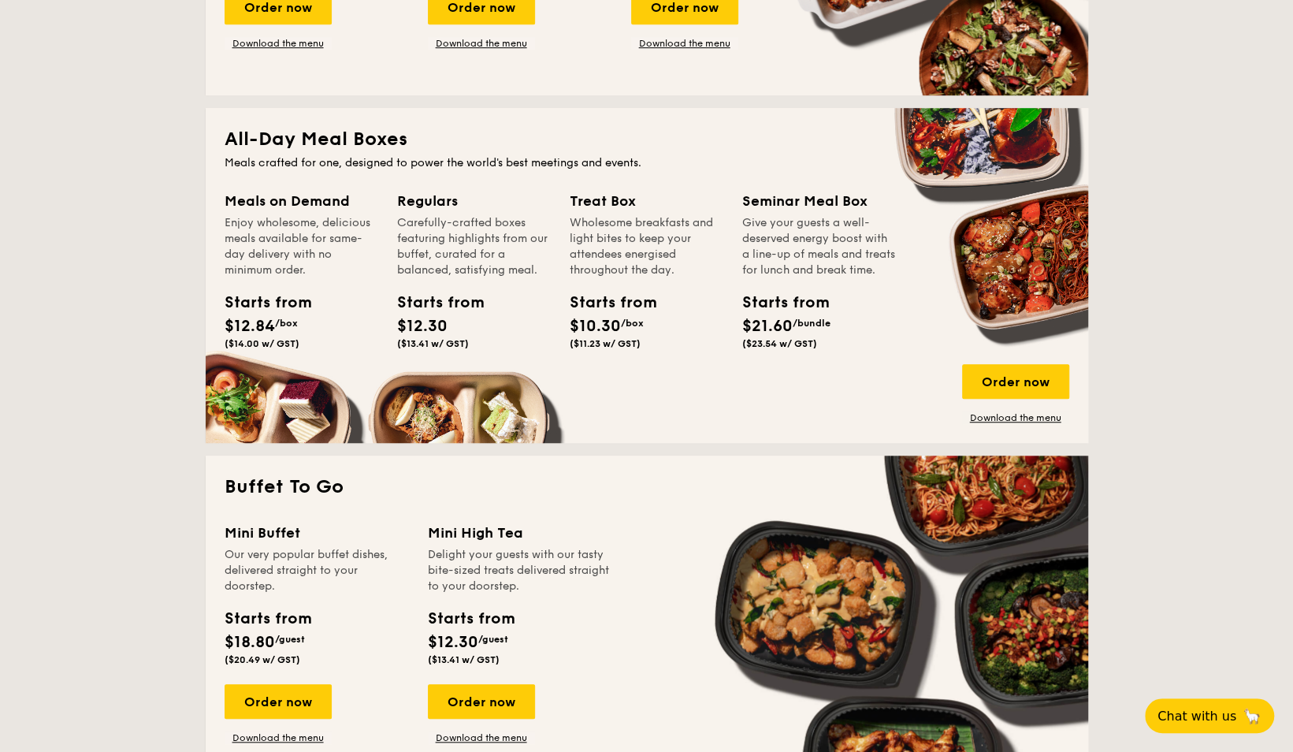
scroll to position [1019, 0]
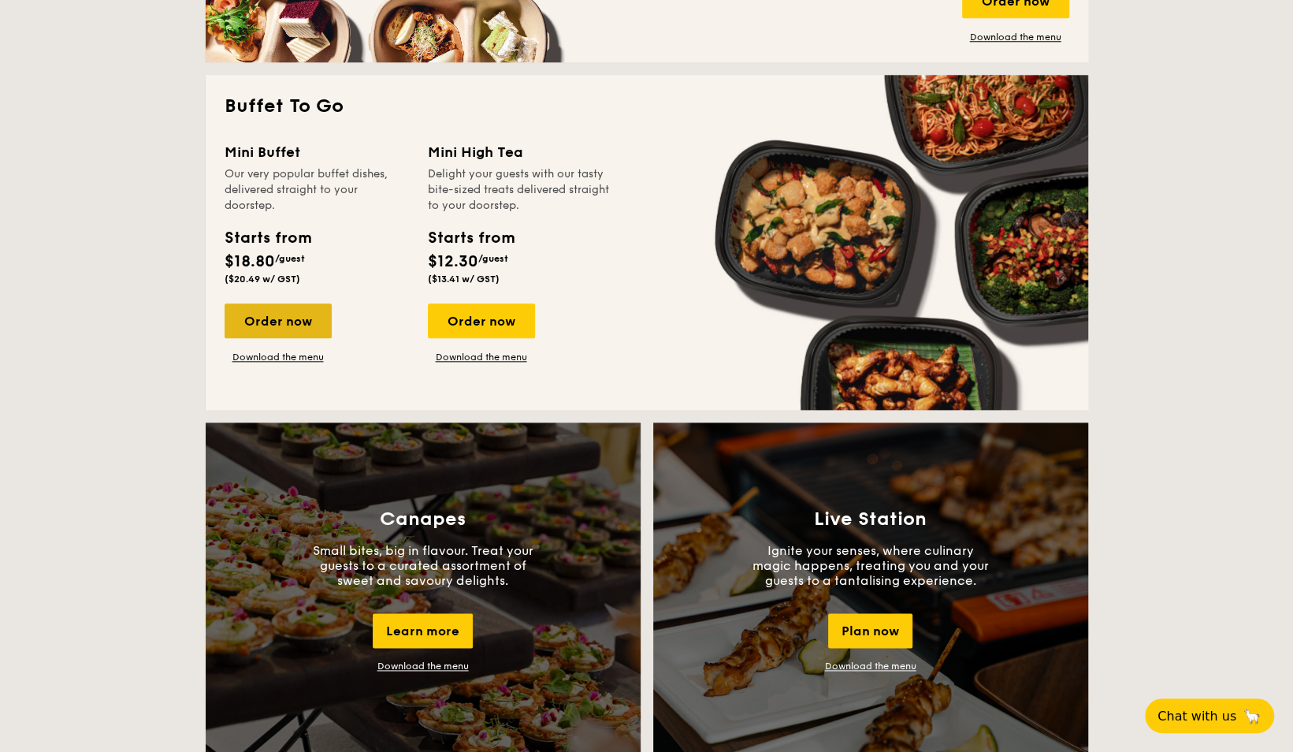
click at [281, 319] on div "Order now" at bounding box center [278, 320] width 107 height 35
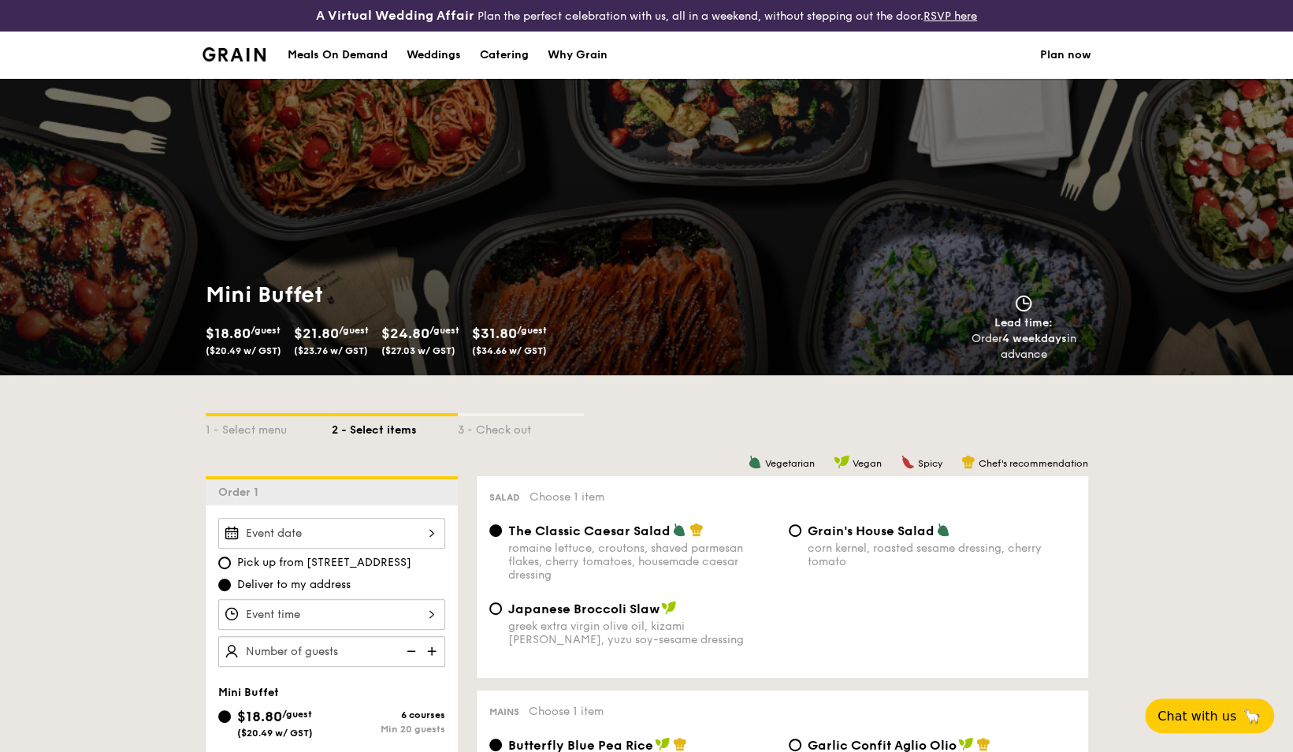
select select
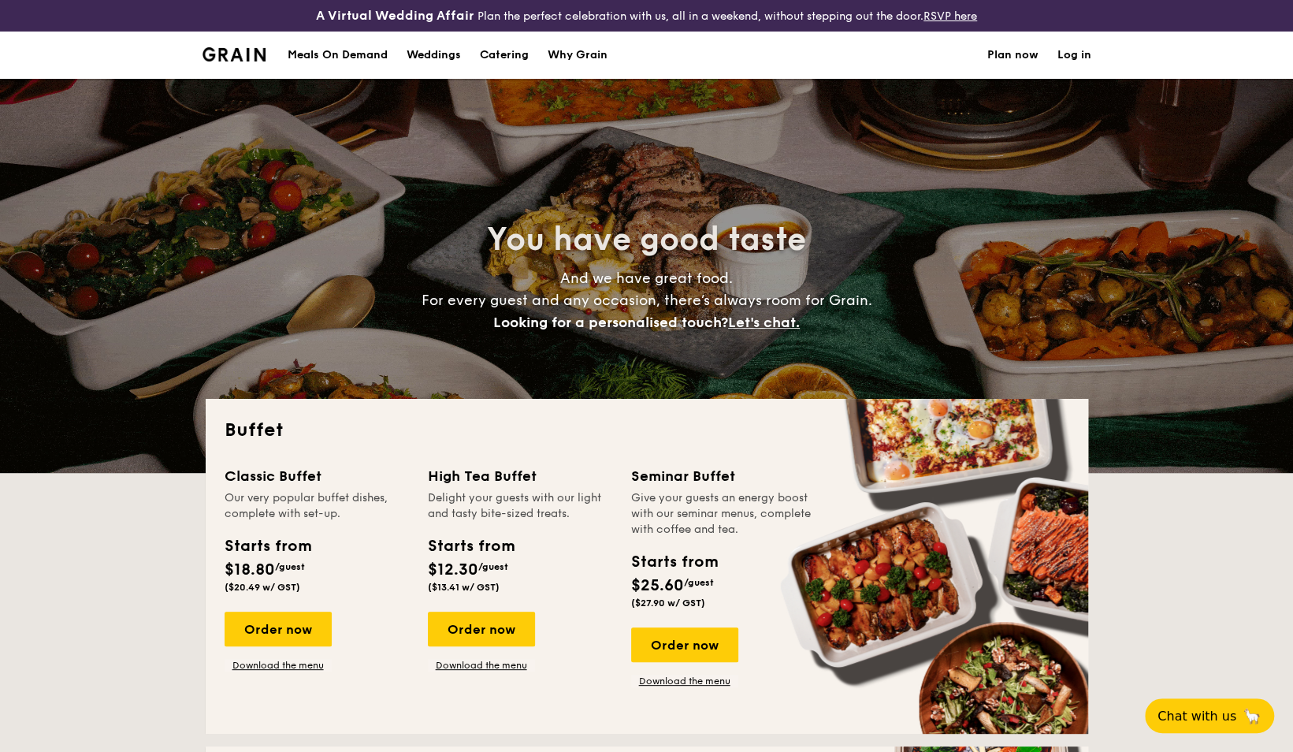
scroll to position [2426, 0]
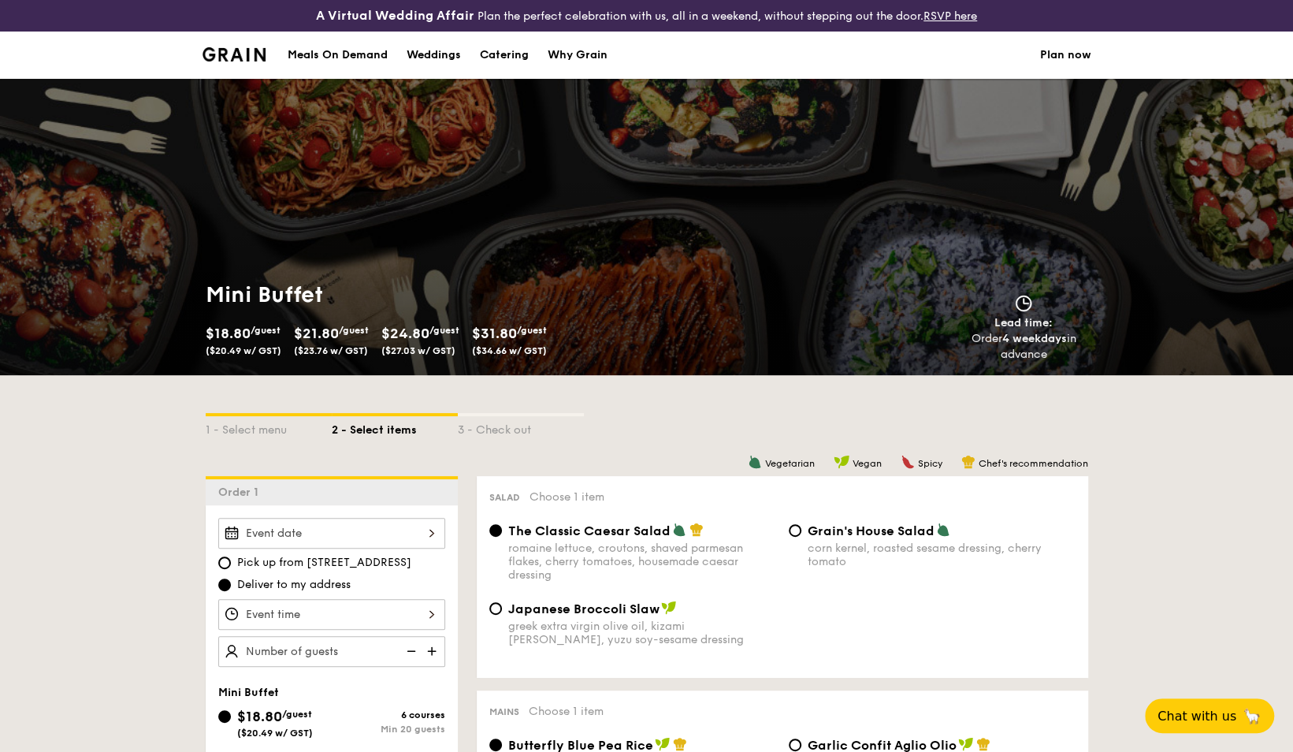
click at [514, 52] on div "Catering" at bounding box center [504, 55] width 49 height 47
select select
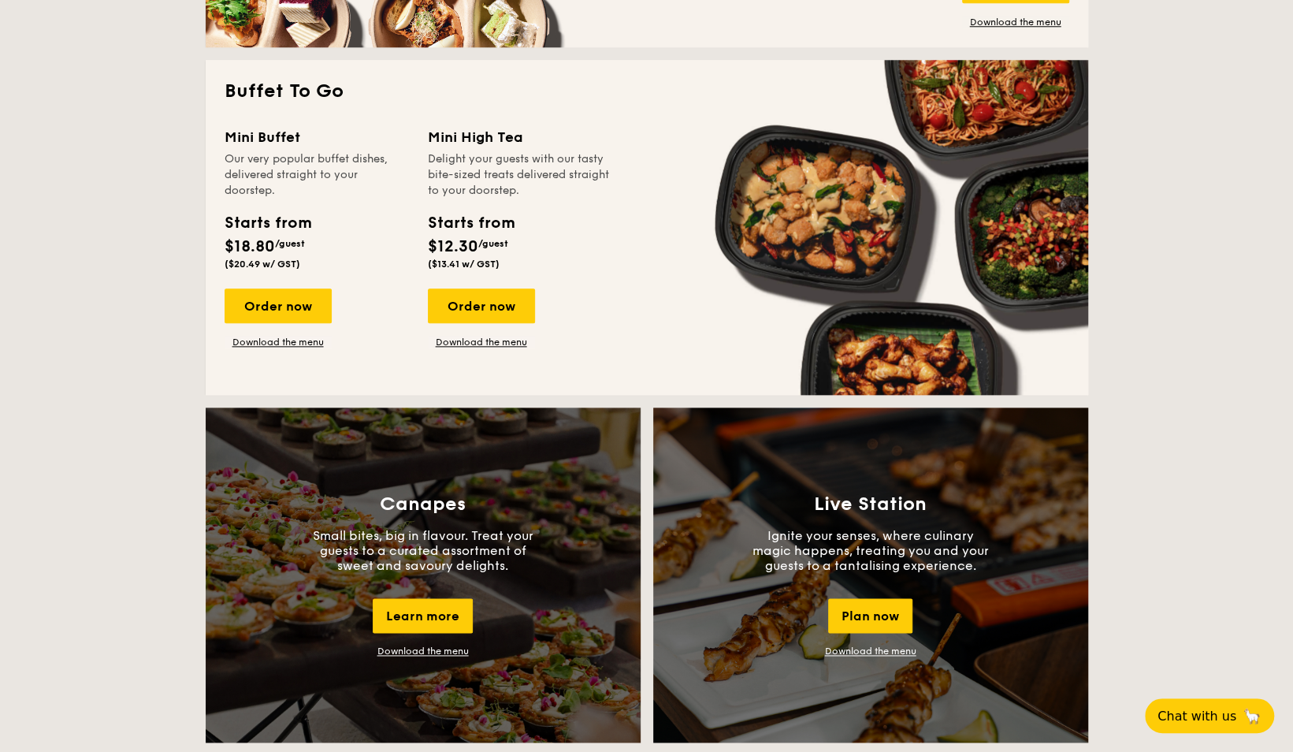
scroll to position [1118, 0]
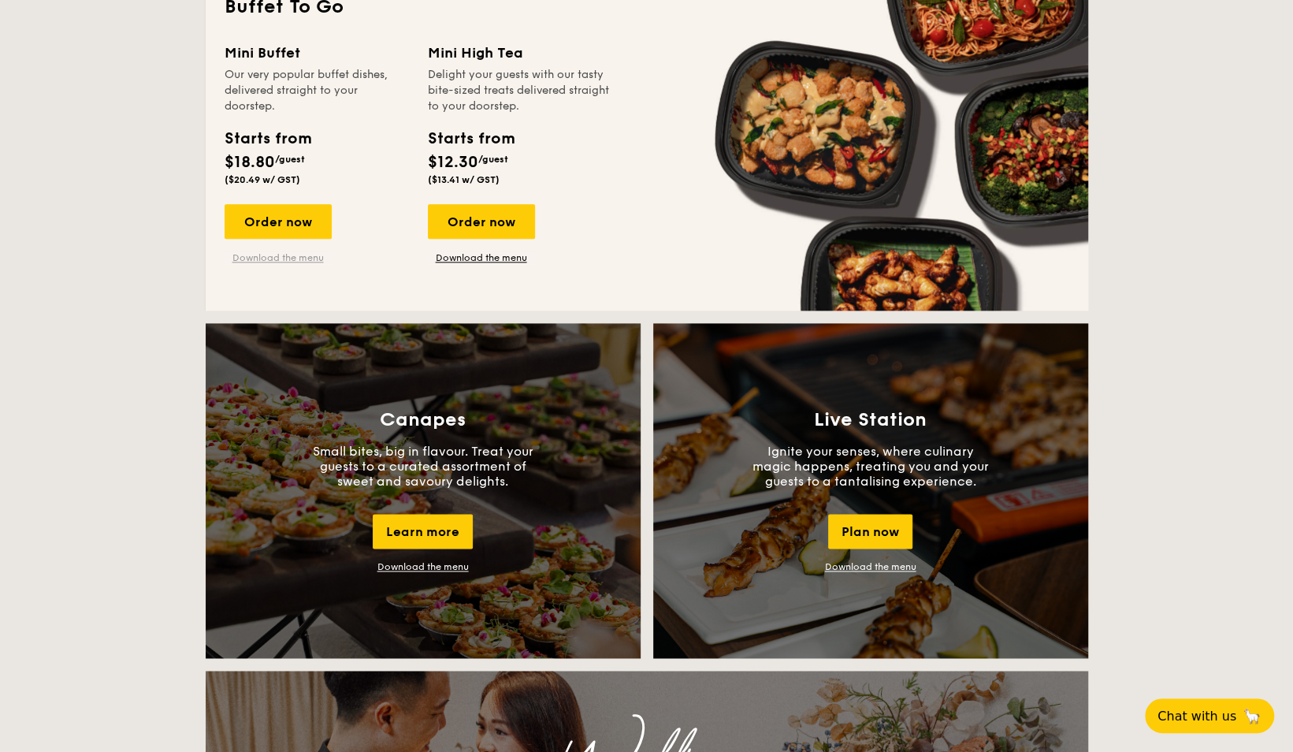
click at [282, 259] on link "Download the menu" at bounding box center [278, 257] width 107 height 13
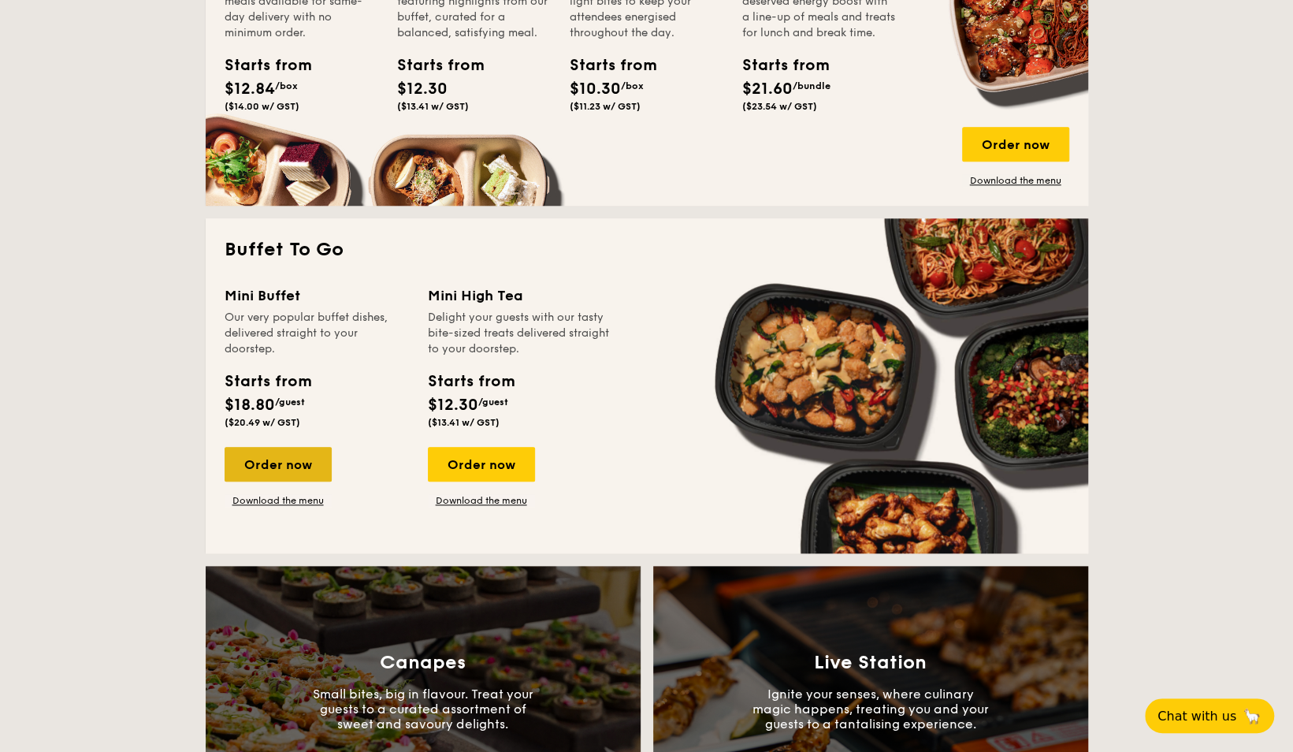
click at [256, 472] on div "Order now" at bounding box center [278, 464] width 107 height 35
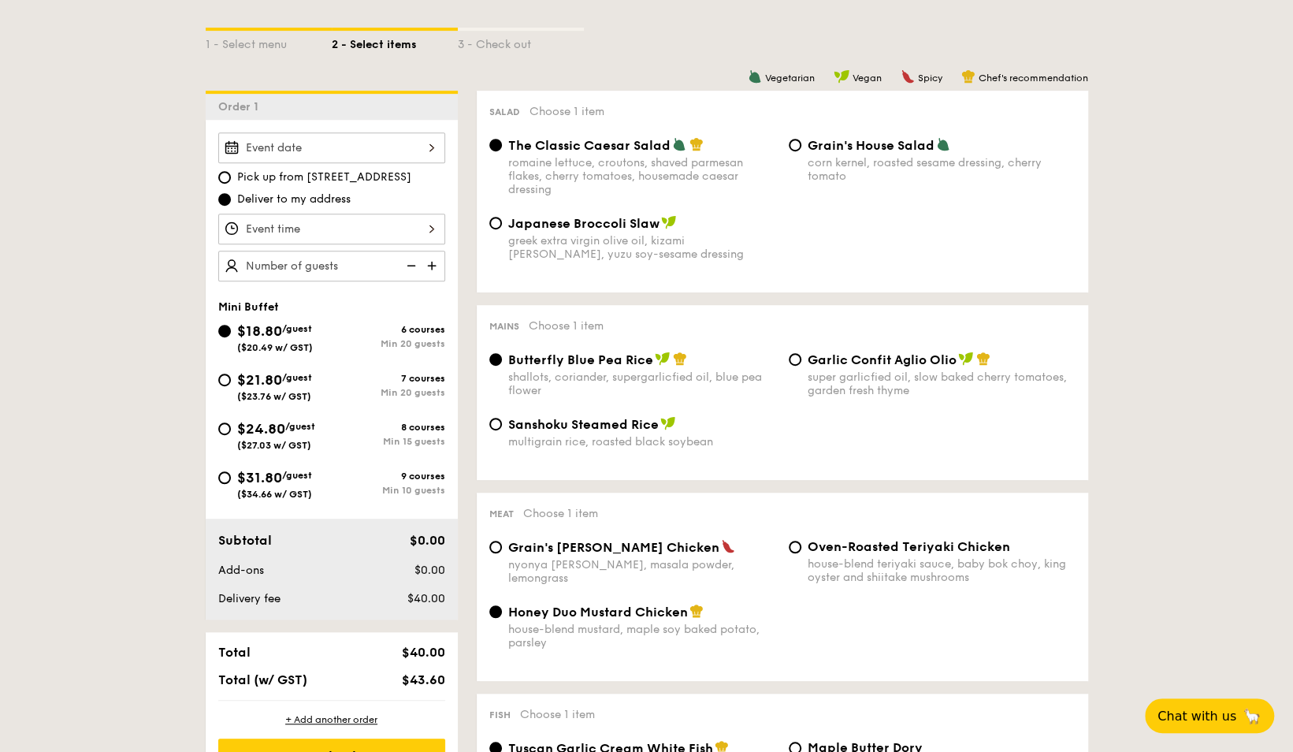
scroll to position [386, 0]
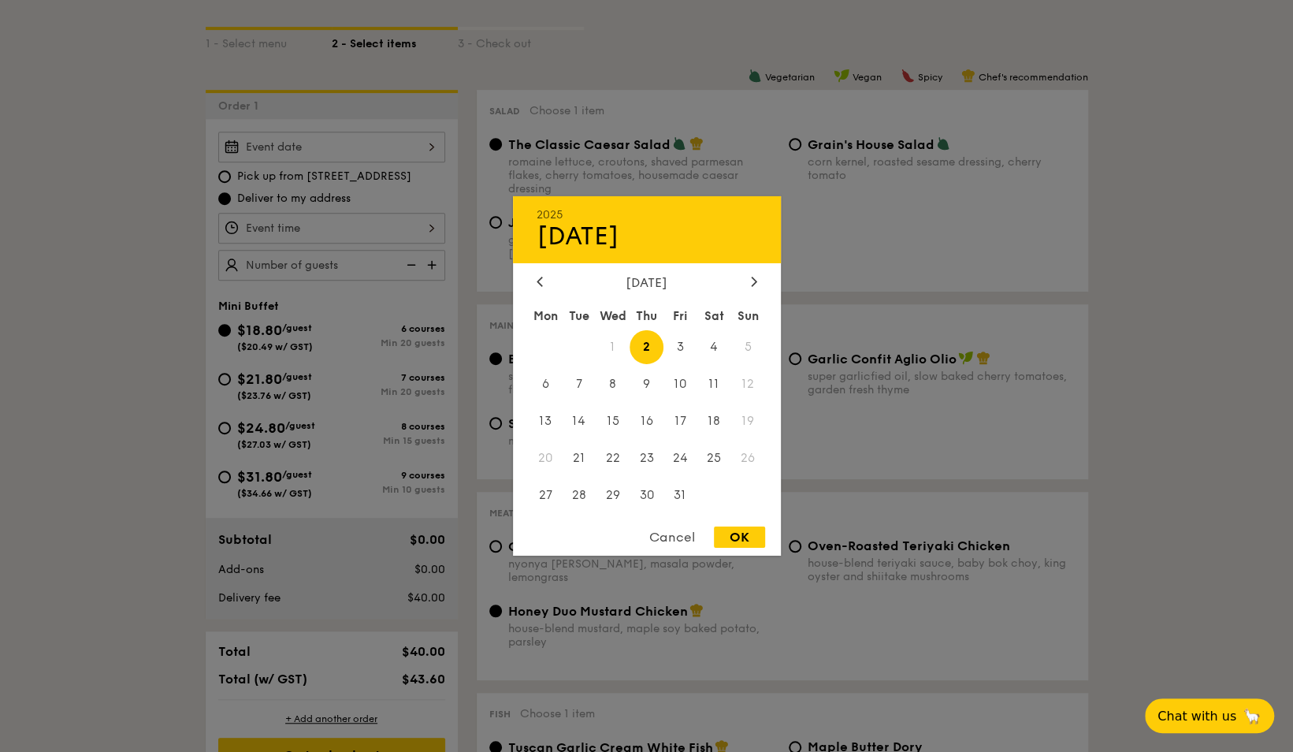
click at [348, 137] on div "2025 Oct 02 October 2025 Mon Tue Wed Thu Fri Sat Sun 1 2 3 4 5 6 7 8 9 10 11 12…" at bounding box center [331, 147] width 227 height 31
click at [536, 381] on span "6" at bounding box center [546, 384] width 34 height 34
click at [745, 540] on div "OK" at bounding box center [739, 537] width 51 height 21
type input "Oct 06, 2025"
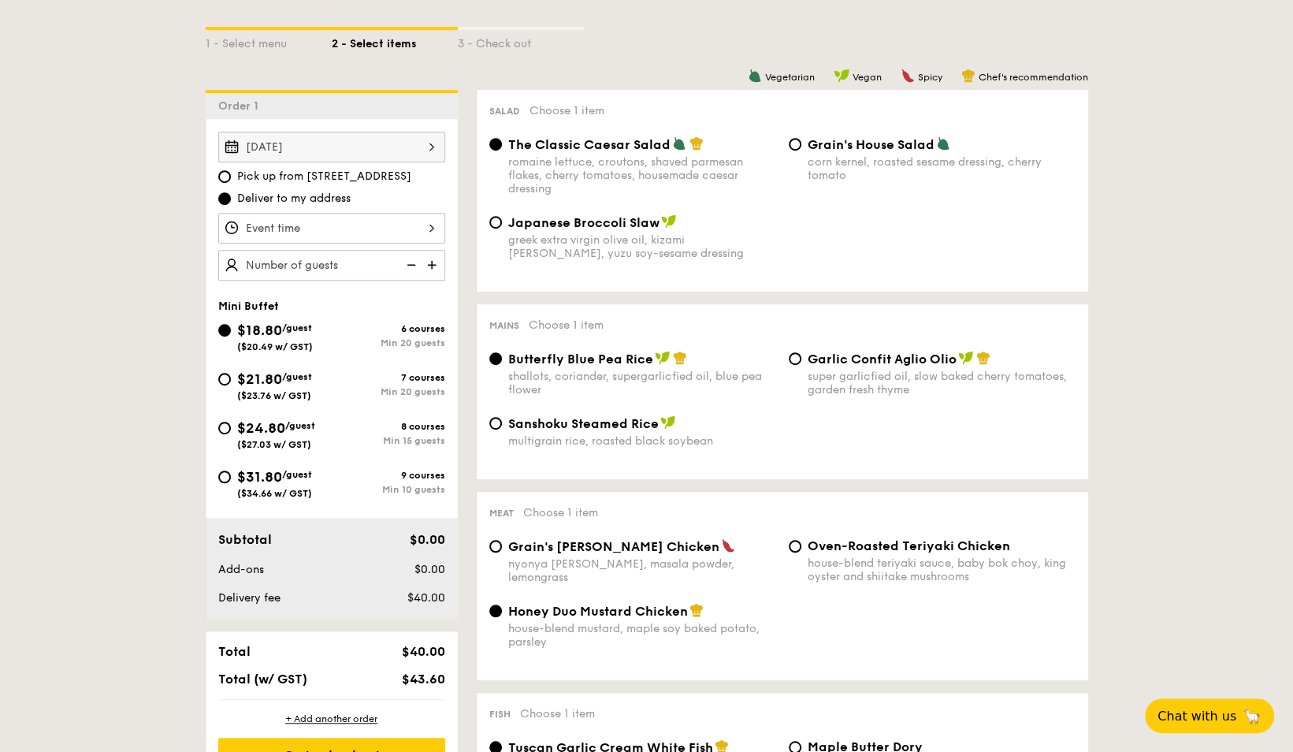
click at [371, 231] on div at bounding box center [331, 228] width 227 height 31
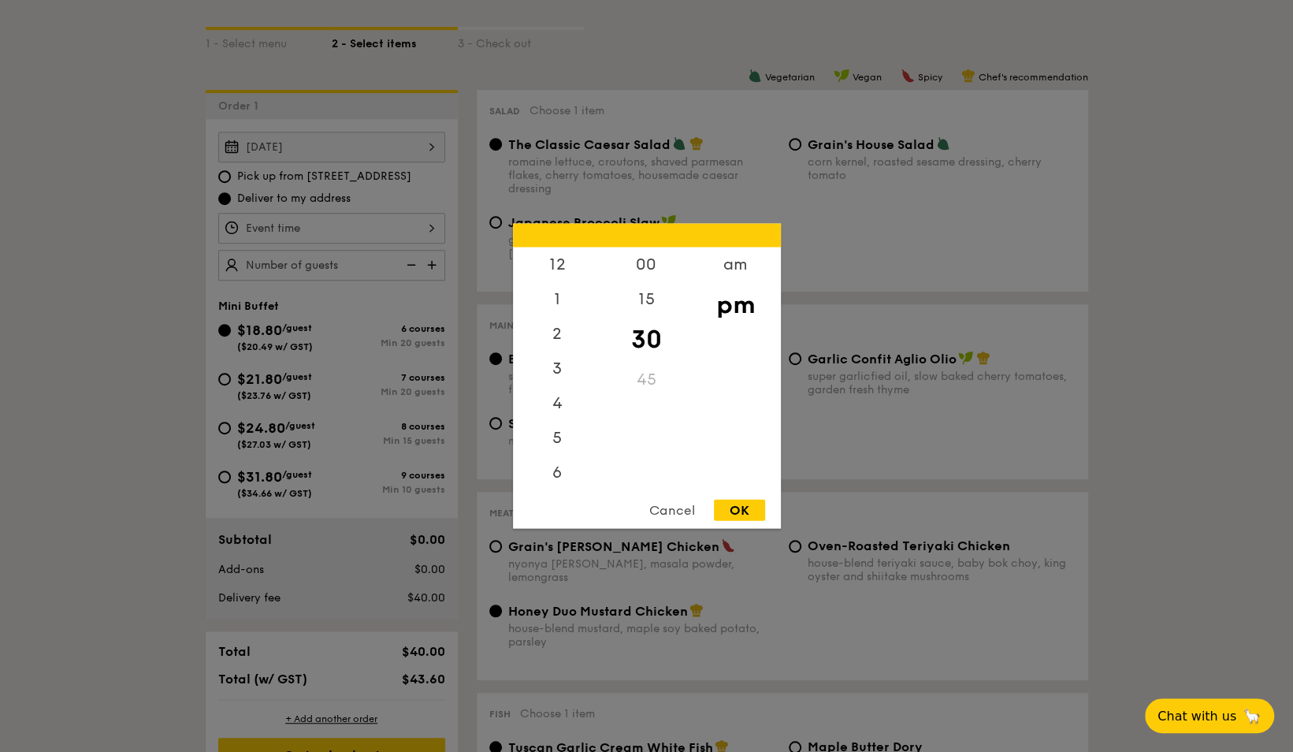
scroll to position [69, 0]
click at [553, 397] on div "6" at bounding box center [557, 409] width 89 height 46
click at [757, 512] on div "OK" at bounding box center [739, 510] width 51 height 21
type input "6:30PM"
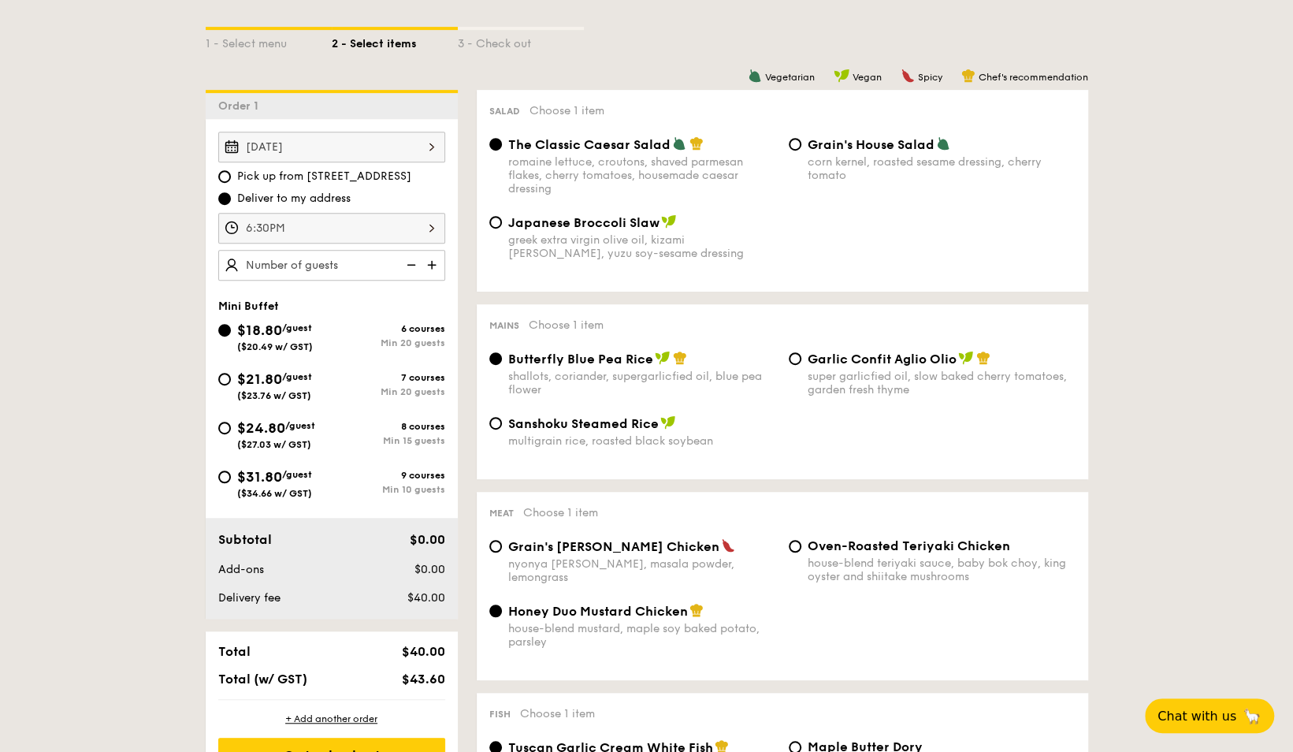
click at [430, 263] on img at bounding box center [434, 265] width 24 height 30
click at [404, 259] on img at bounding box center [410, 265] width 24 height 30
type input "20 guests"
click at [404, 259] on img at bounding box center [410, 265] width 24 height 30
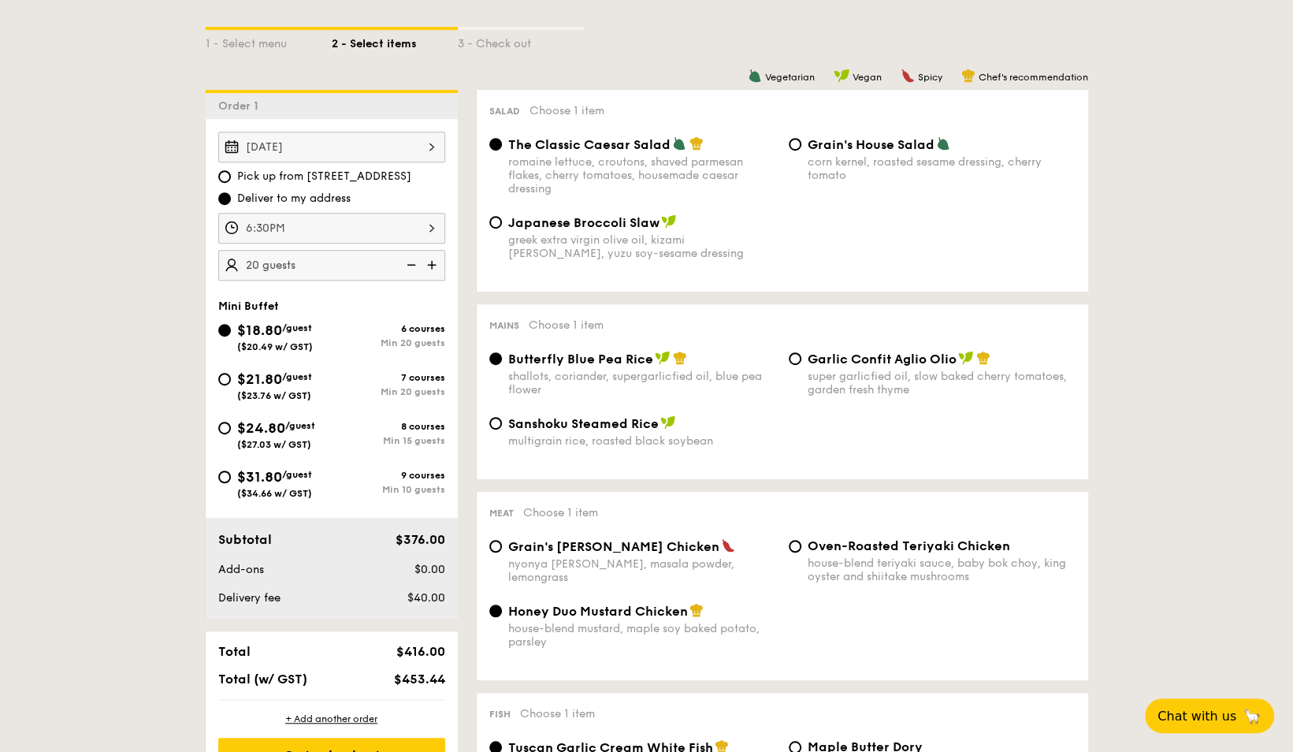
click at [245, 478] on span "$31.80" at bounding box center [259, 476] width 45 height 17
click at [231, 478] on input "$31.80 /guest ($34.66 w/ GST) 9 courses Min 10 guests" at bounding box center [224, 477] width 13 height 13
radio input "true"
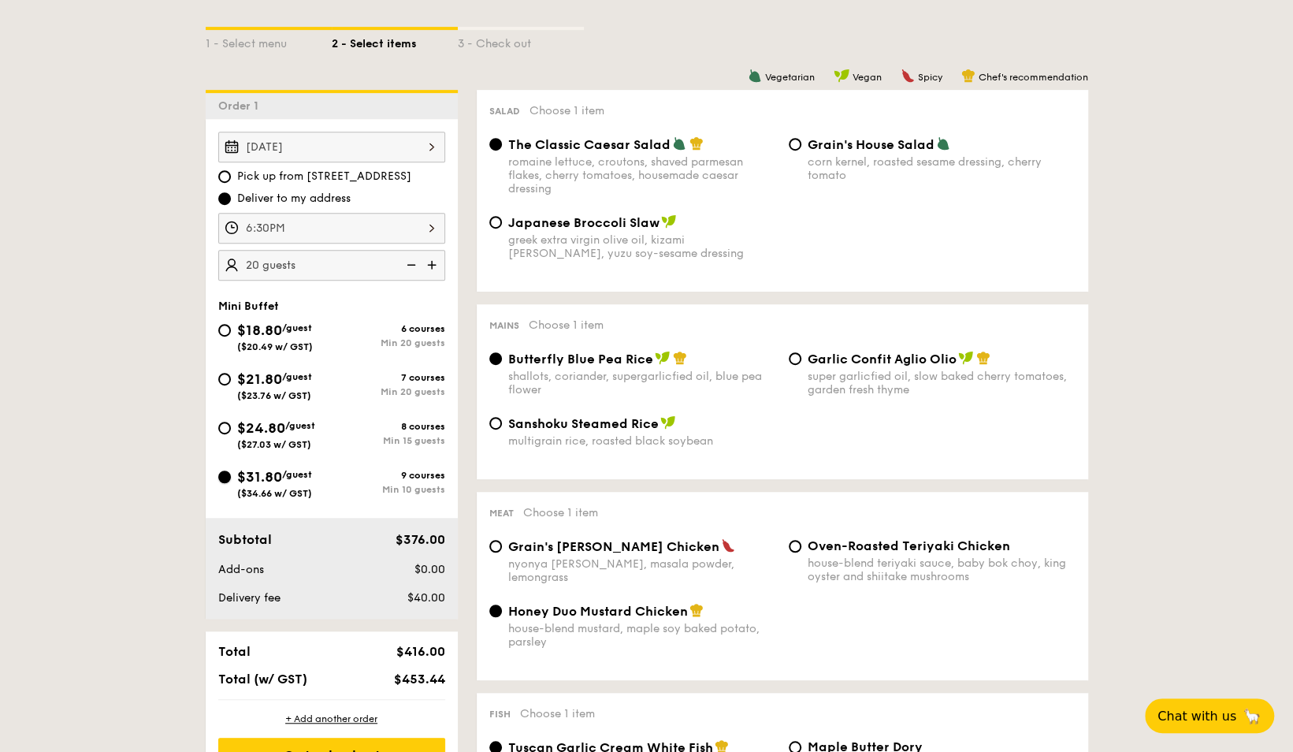
radio input "false"
radio input "true"
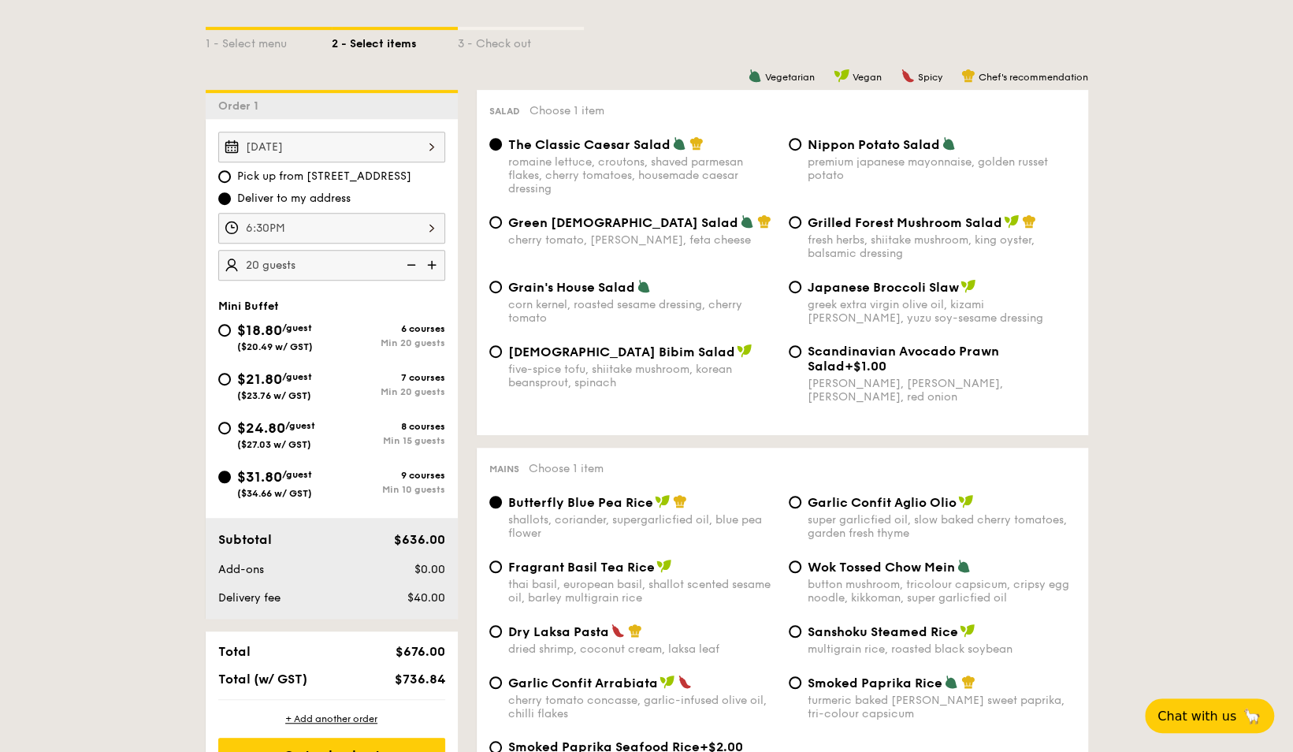
click at [406, 267] on img at bounding box center [410, 265] width 24 height 30
type input "10 guests"
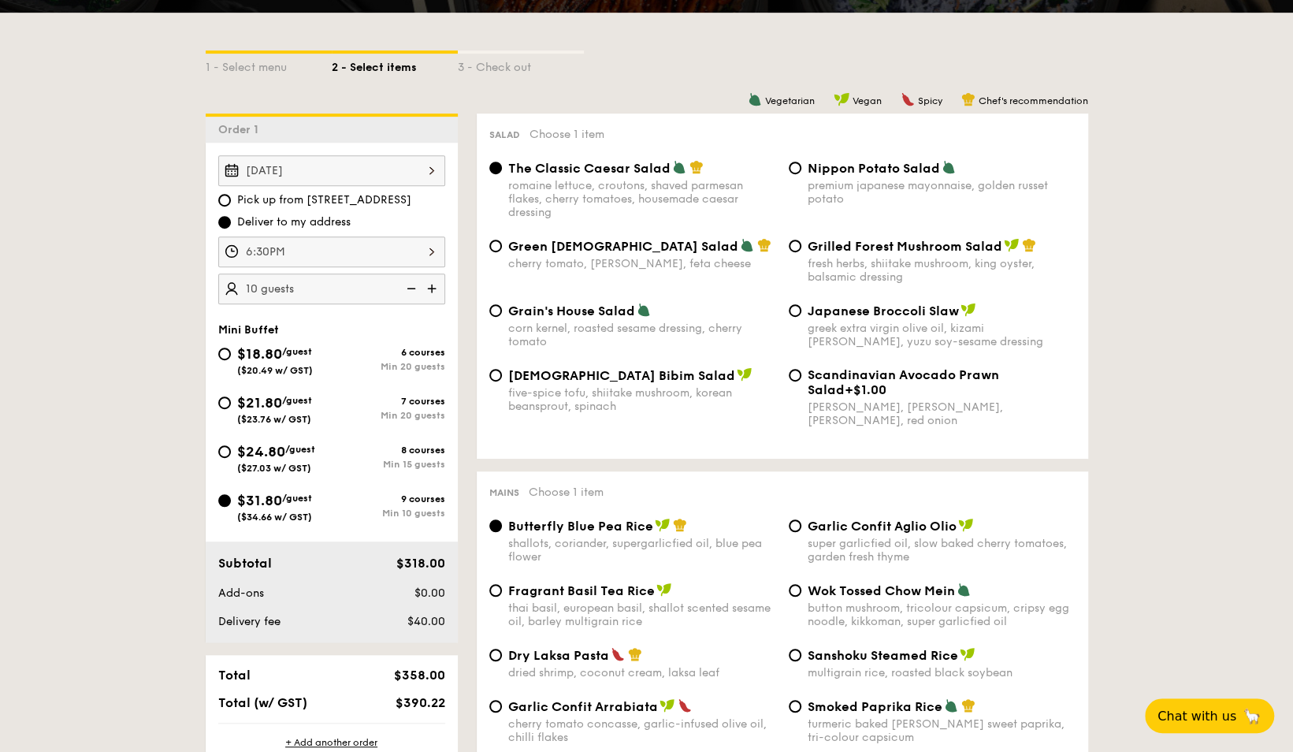
scroll to position [365, 0]
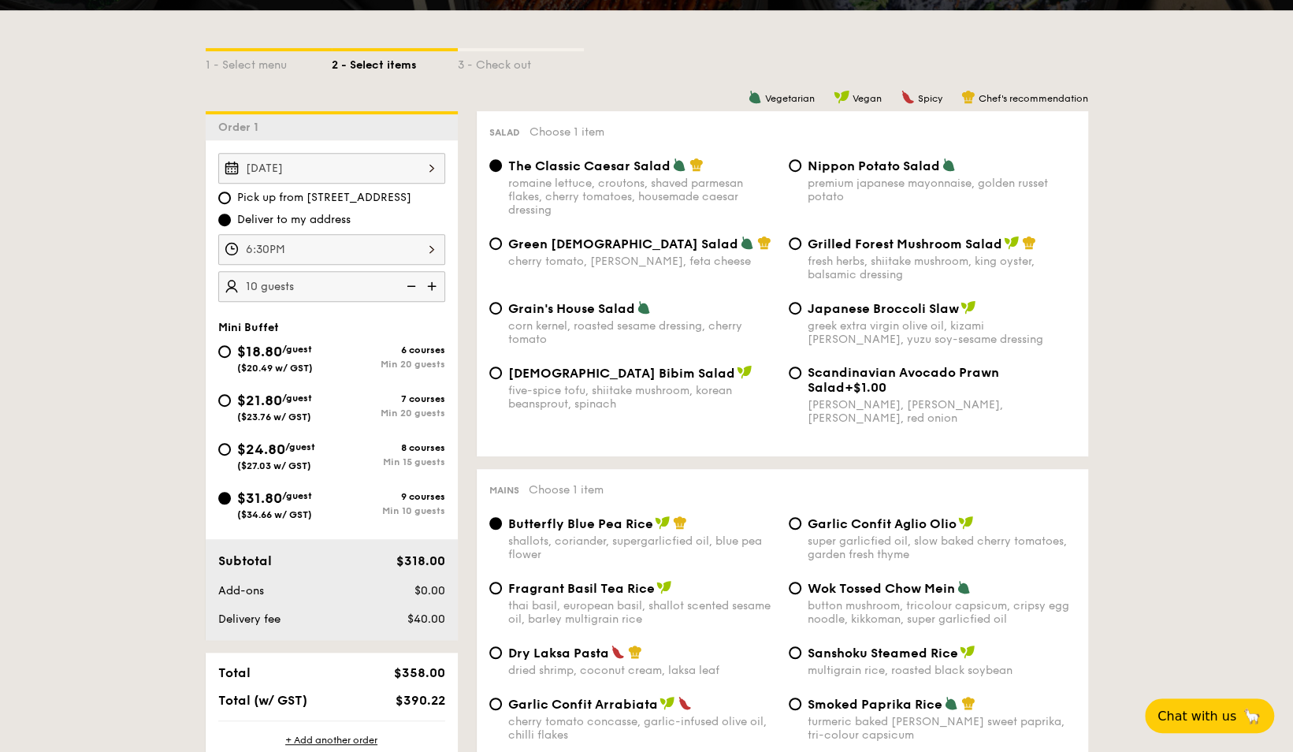
click at [575, 244] on span "Green Goddess Salad" at bounding box center [623, 243] width 230 height 15
click at [502, 244] on input "Green Goddess Salad cherry tomato, dill, feta cheese" at bounding box center [495, 243] width 13 height 13
radio input "true"
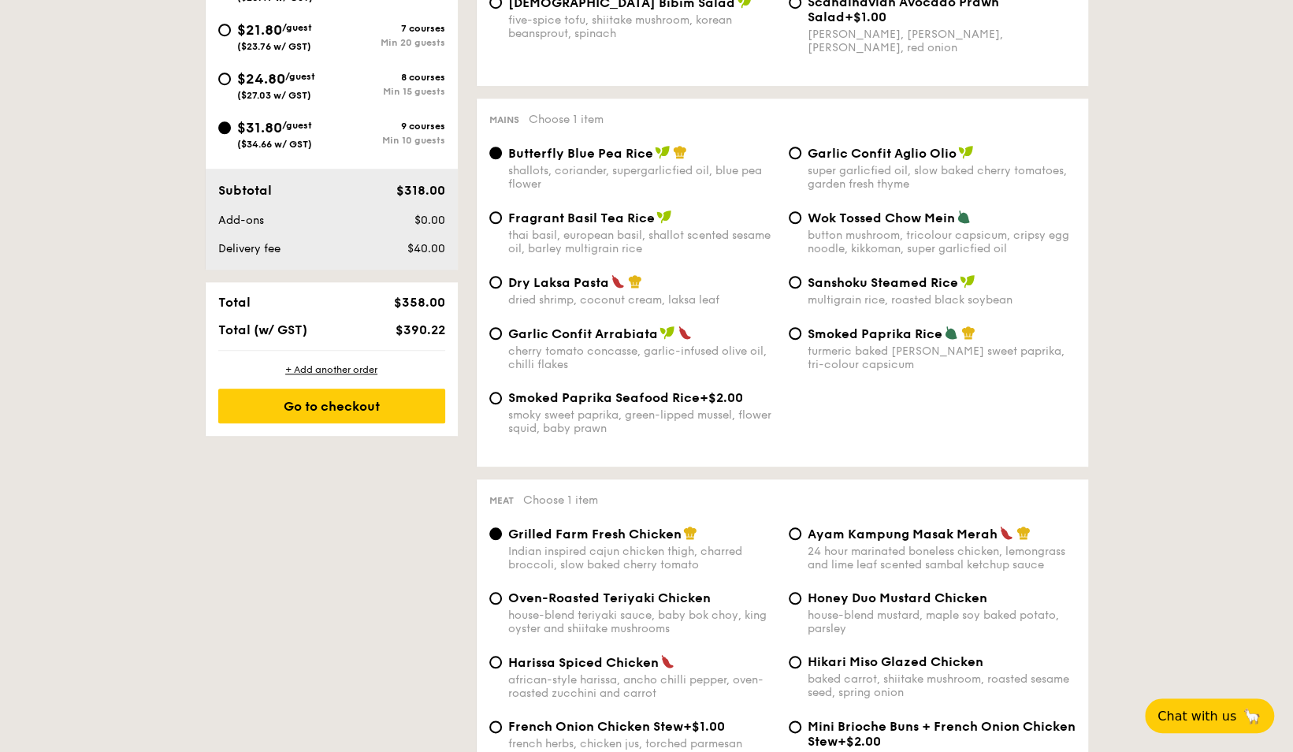
scroll to position [726, 0]
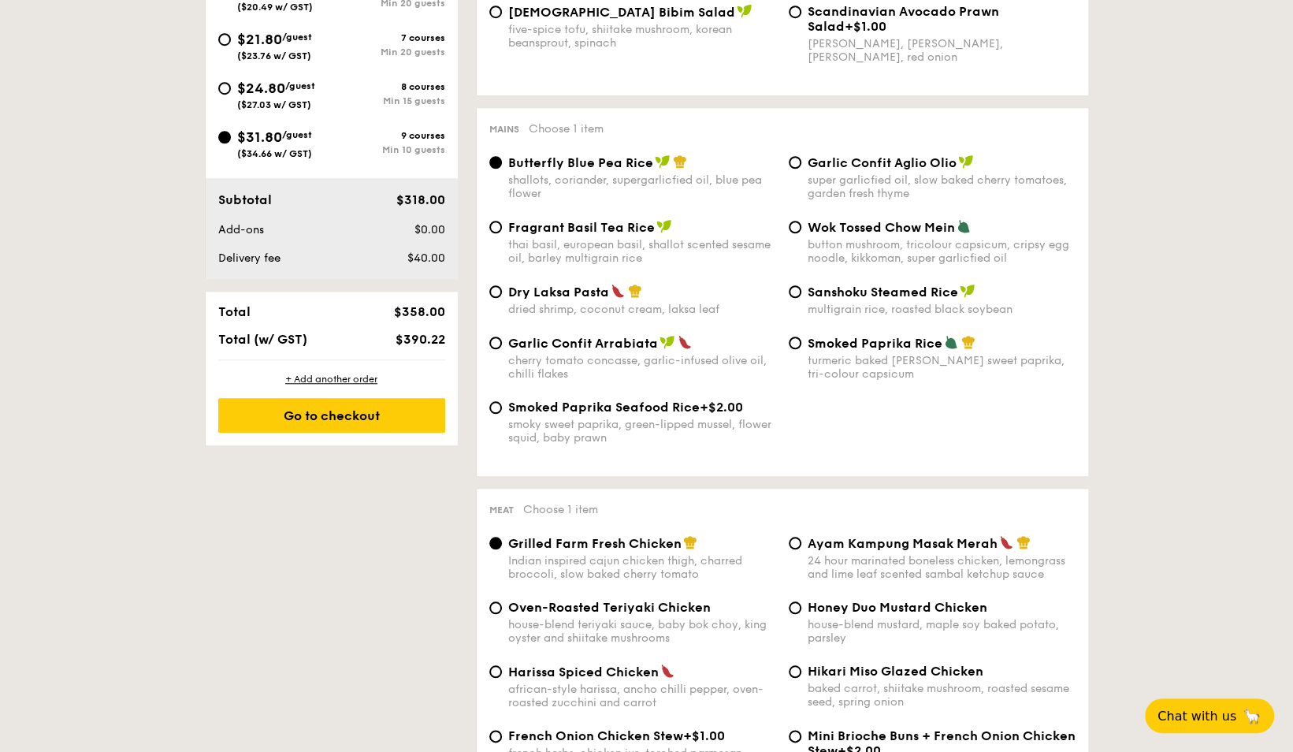
click at [815, 357] on div "Smoked Paprika Rice turmeric baked rice, smokey sweet paprika, tri-colour capsi…" at bounding box center [942, 358] width 268 height 46
click at [802, 349] on input "Smoked Paprika Rice turmeric baked rice, smokey sweet paprika, tri-colour capsi…" at bounding box center [795, 343] width 13 height 13
radio input "true"
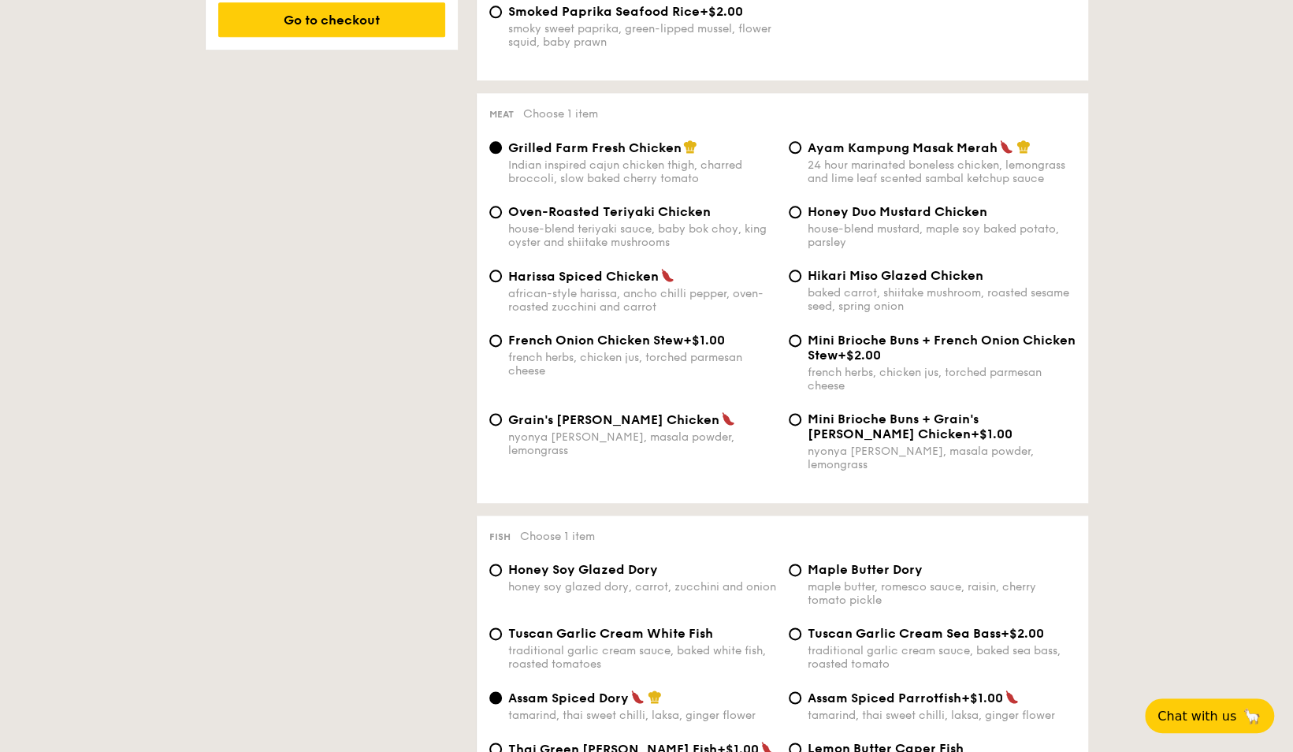
scroll to position [1122, 0]
click at [646, 279] on span "Harissa Spiced Chicken" at bounding box center [583, 275] width 151 height 15
click at [502, 279] on input "Harissa Spiced Chicken african-style harissa, ancho chilli pepper, oven-roasted…" at bounding box center [495, 275] width 13 height 13
radio input "true"
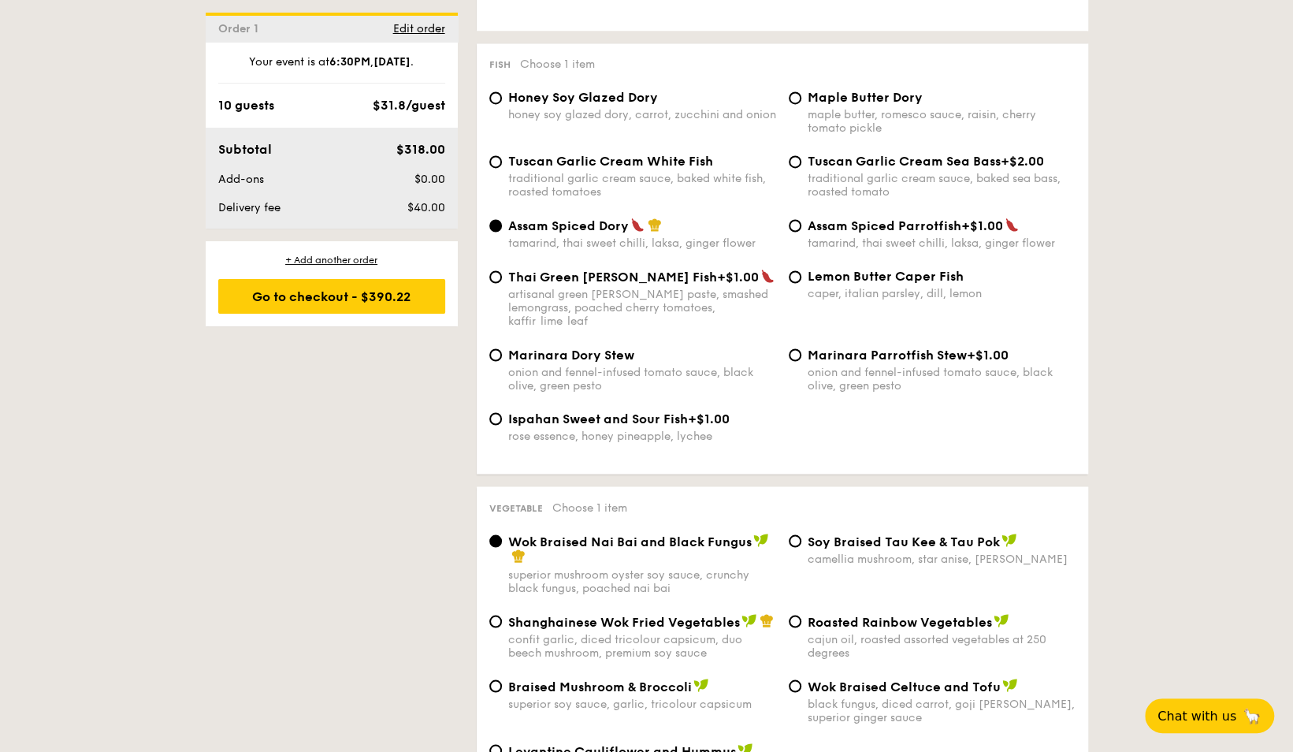
scroll to position [1599, 0]
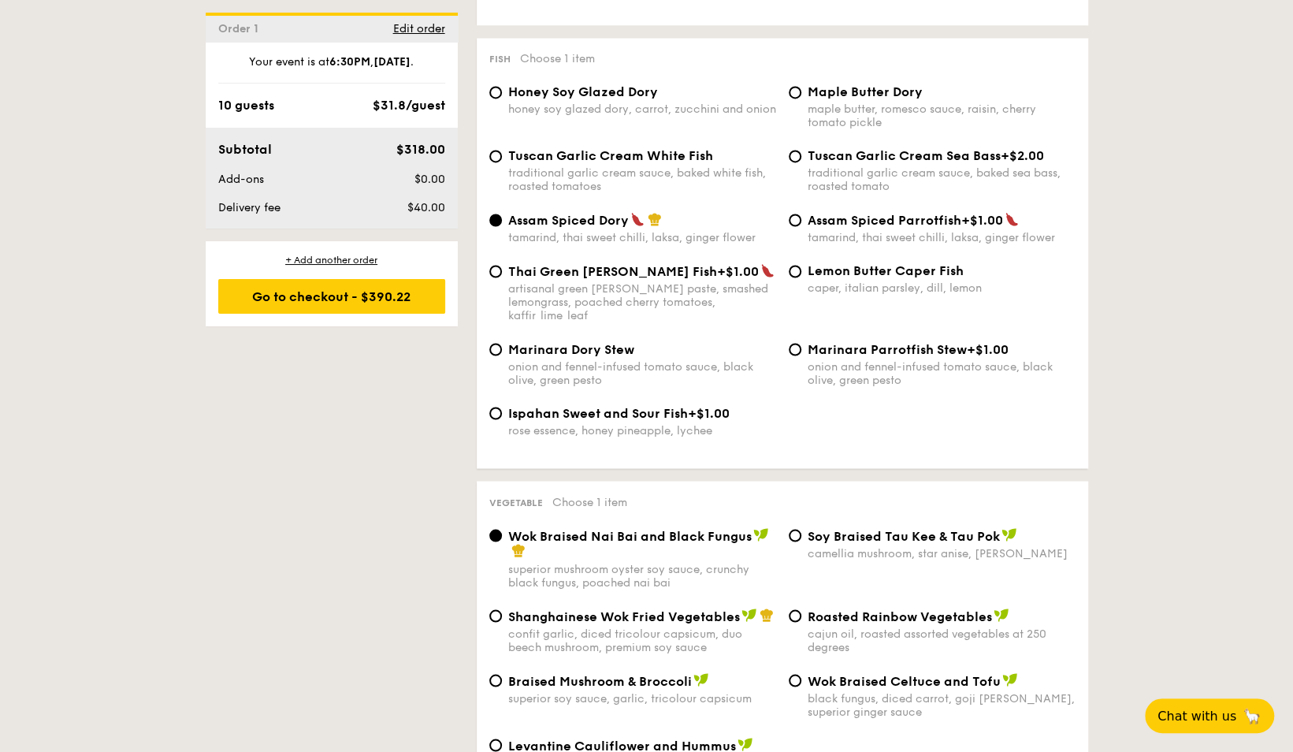
click at [575, 87] on span "Honey Soy Glazed Dory" at bounding box center [583, 91] width 150 height 15
click at [502, 87] on input "Honey Soy Glazed Dory honey soy glazed dory, carrot, zucchini and onion" at bounding box center [495, 92] width 13 height 13
radio input "true"
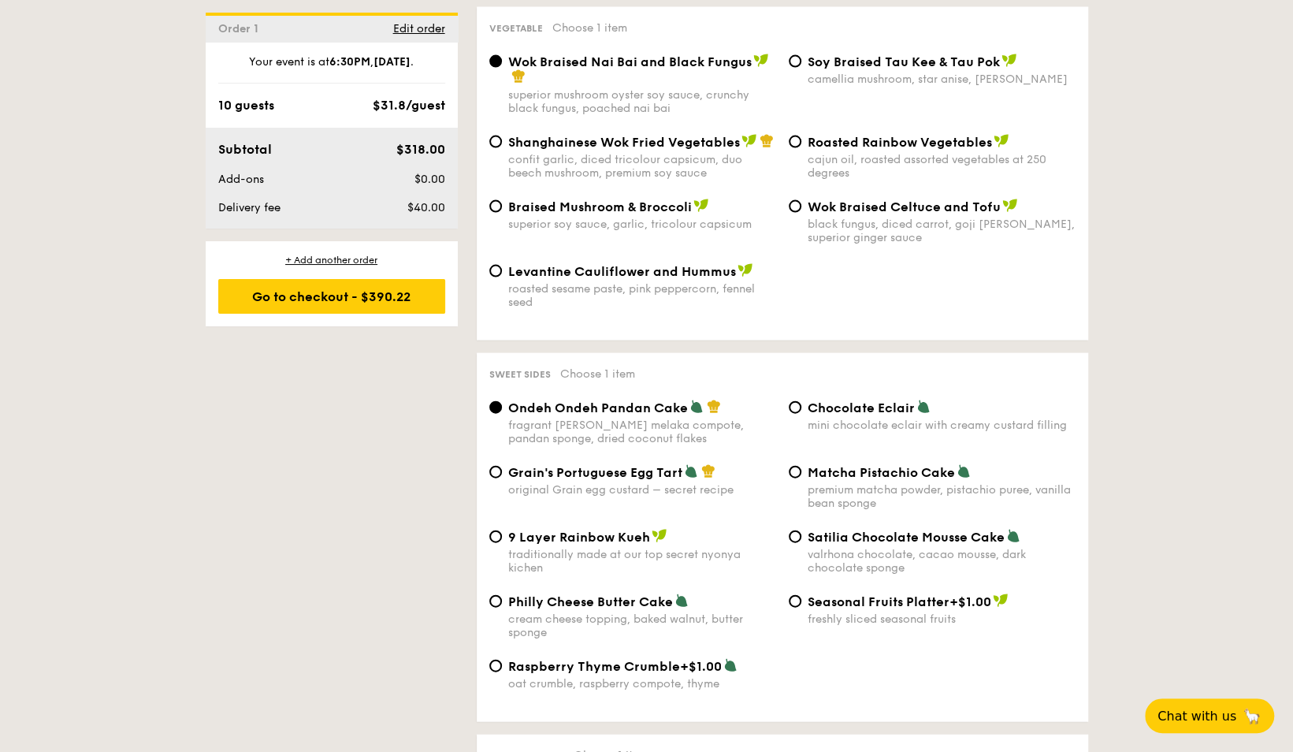
scroll to position [2069, 0]
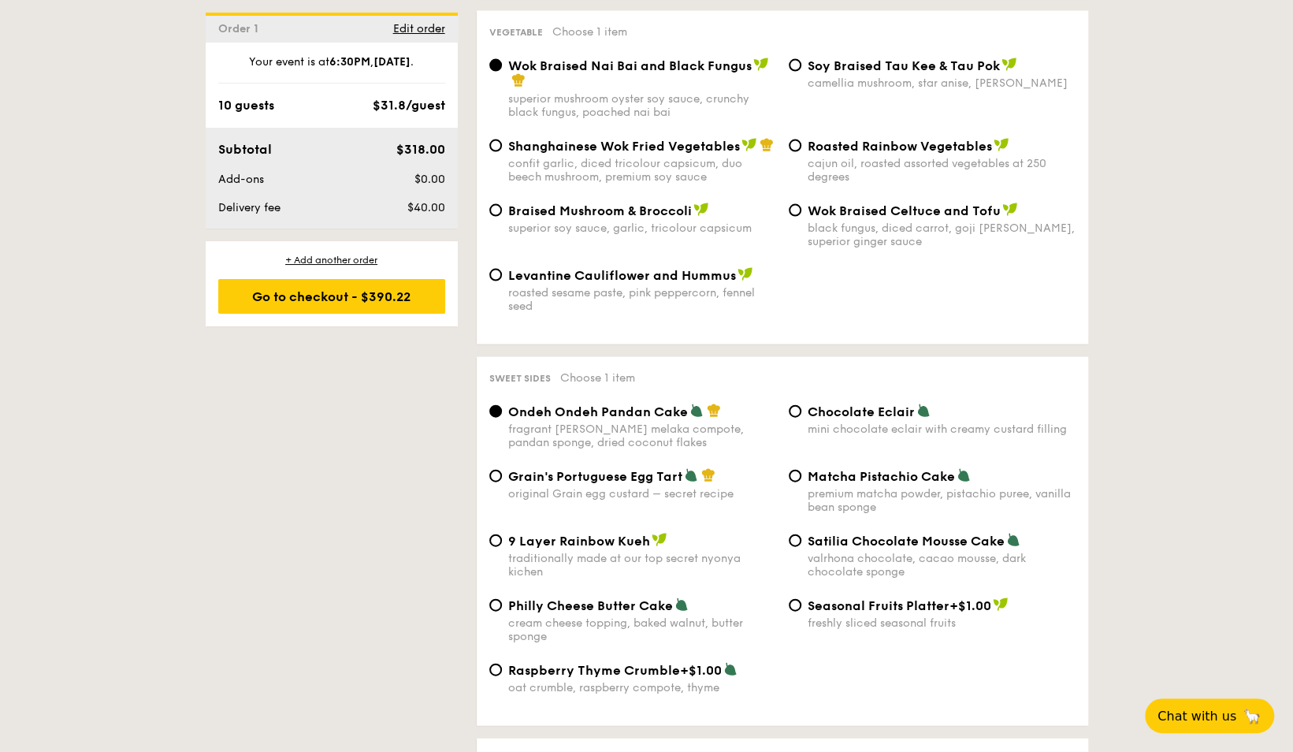
click at [823, 139] on span "Roasted Rainbow Vegetables" at bounding box center [900, 146] width 184 height 15
click at [802, 140] on input "Roasted Rainbow Vegetables cajun oil, roasted assorted vegetables at 250 degrees" at bounding box center [795, 146] width 13 height 13
radio input "true"
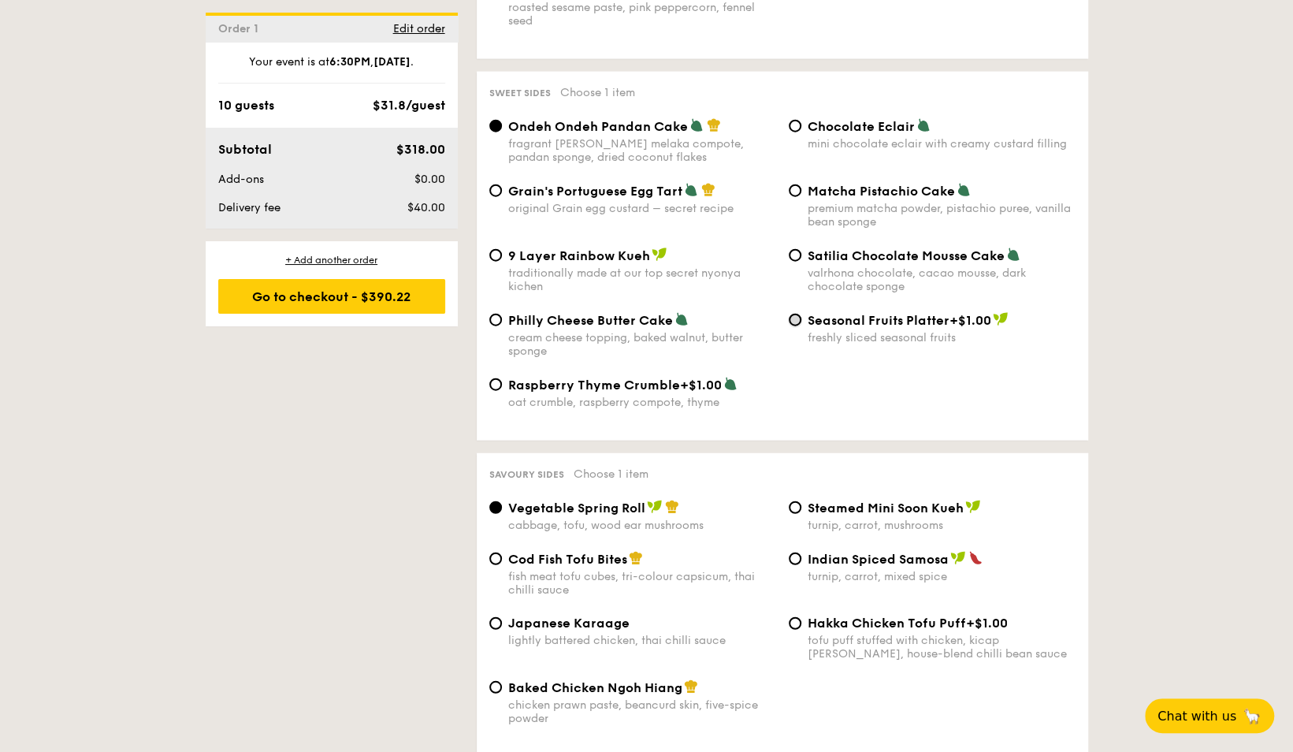
click at [796, 314] on input "Seasonal Fruits Platter +$1.00 freshly sliced seasonal fruits" at bounding box center [795, 320] width 13 height 13
radio input "true"
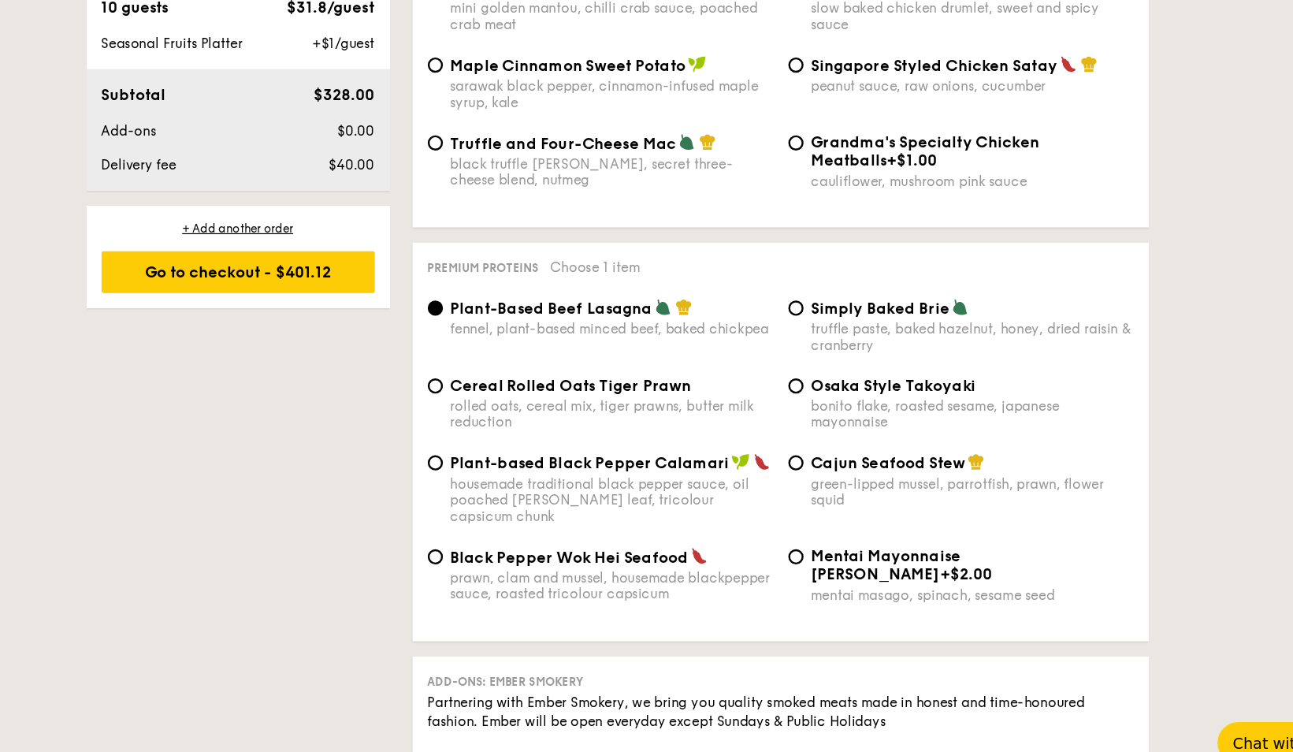
scroll to position [3090, 0]
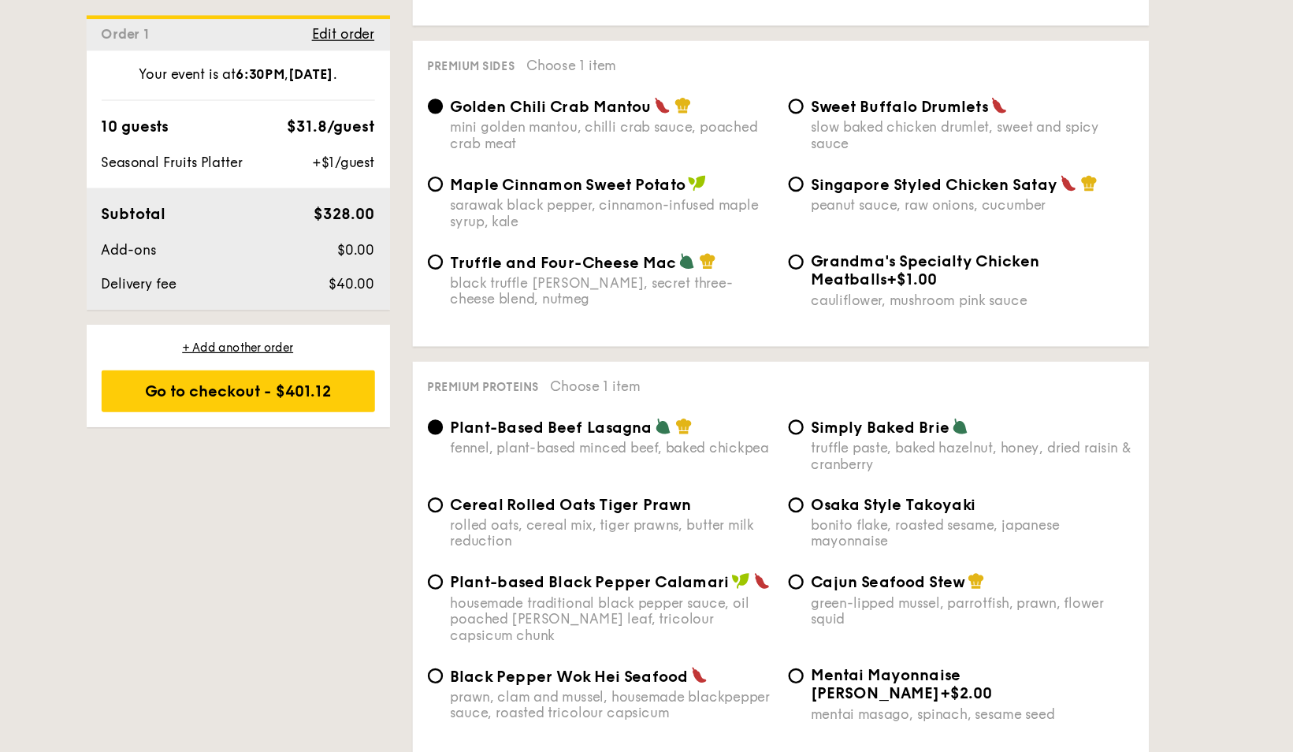
click at [848, 155] on div "Singapore Styled Chicken Satay peanut sauce, raw onions, cucumber" at bounding box center [942, 161] width 268 height 32
click at [802, 155] on input "Singapore Styled Chicken Satay peanut sauce, raw onions, cucumber" at bounding box center [795, 153] width 13 height 13
radio input "true"
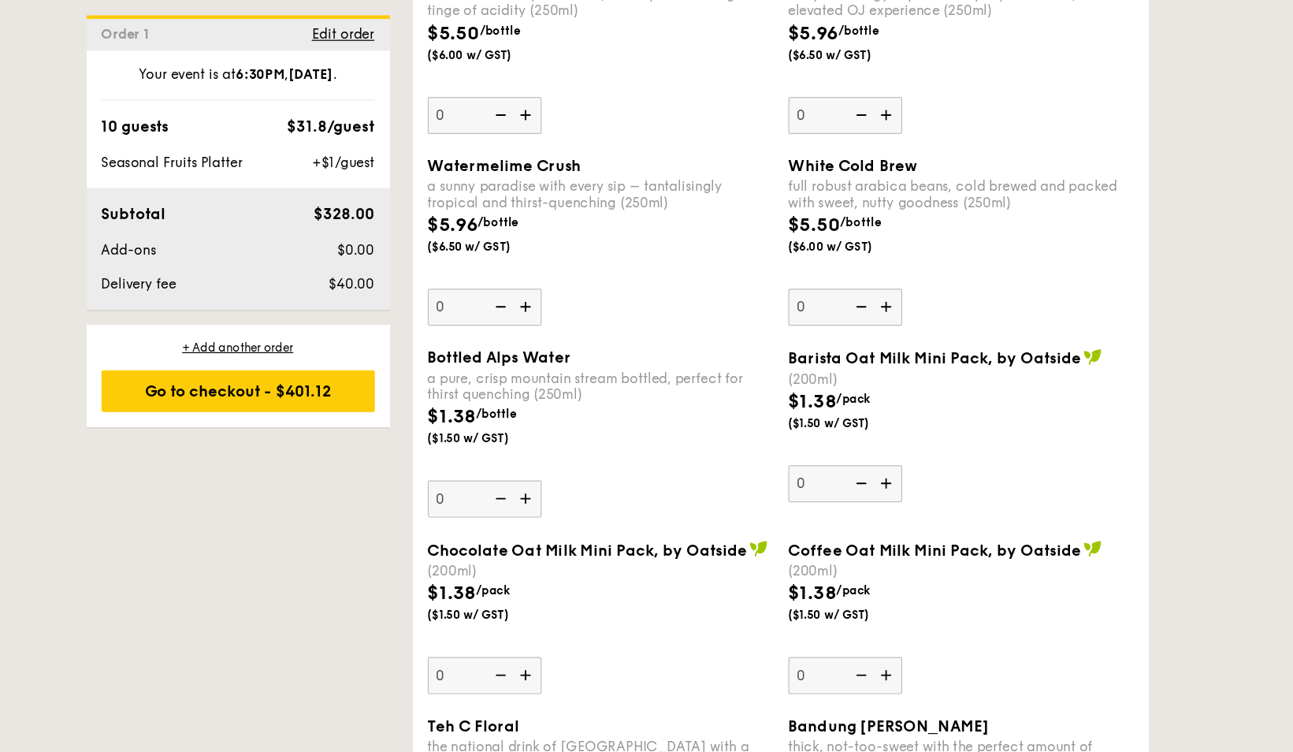
scroll to position [4521, 0]
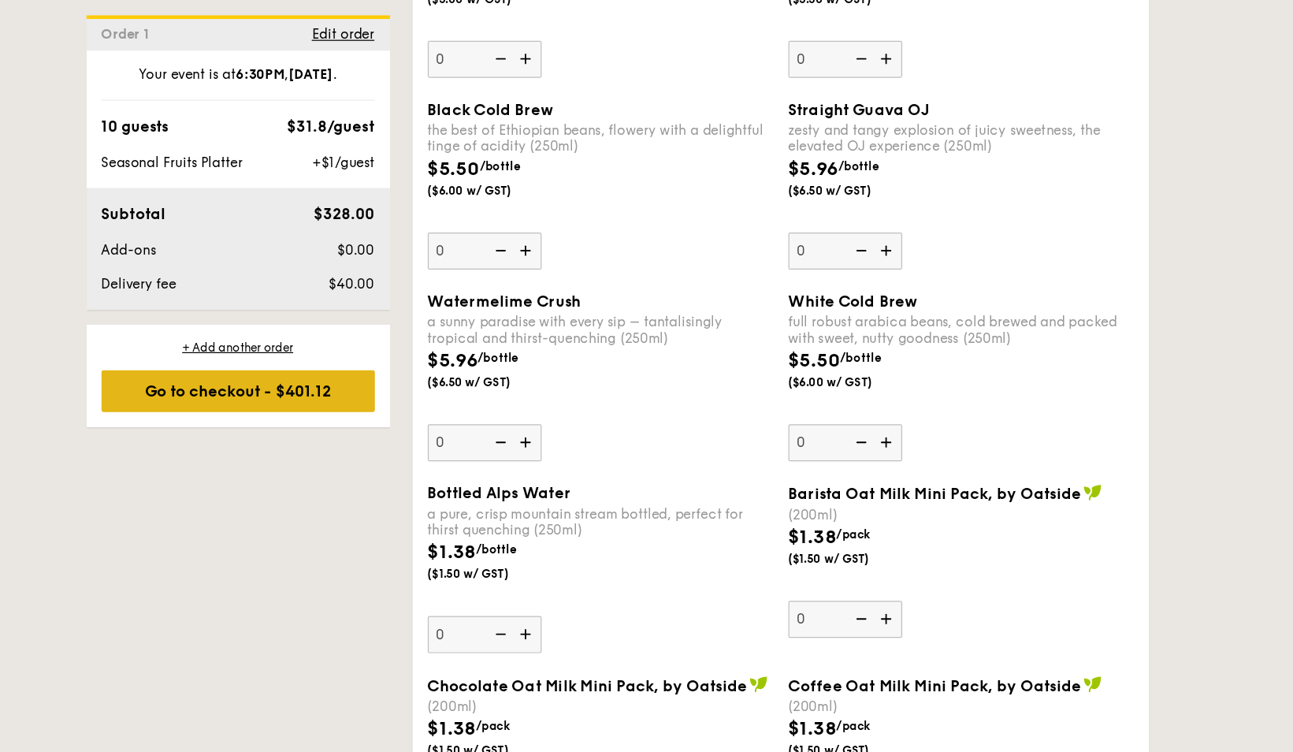
click at [355, 322] on div "Go to checkout - $401.12" at bounding box center [331, 324] width 227 height 35
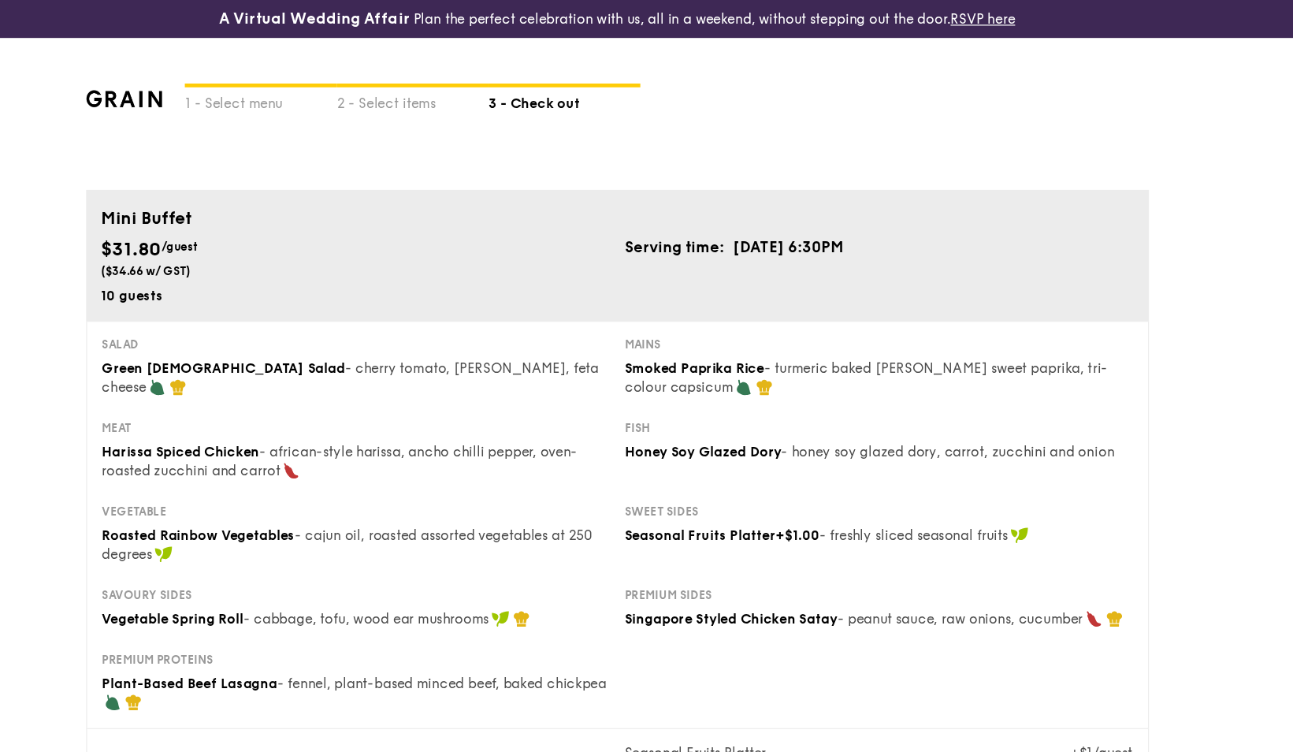
click at [256, 254] on div "Mini Buffet $31.80 /guest ($34.66 w/ GST) 10 guests Serving time: Oct 06, 2025,…" at bounding box center [647, 212] width 883 height 109
click at [795, 204] on td "Oct 06, 2025, 6:30PM" at bounding box center [789, 205] width 94 height 20
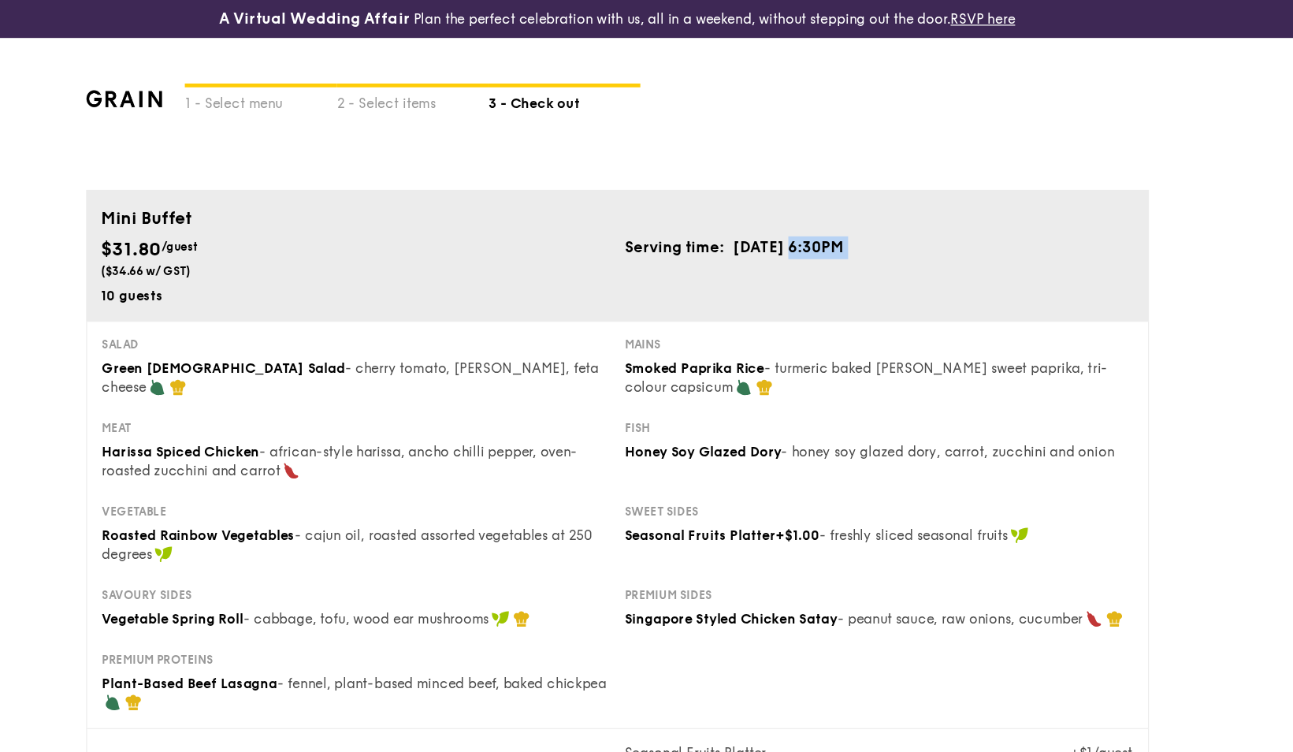
click at [795, 204] on td "Oct 06, 2025, 6:30PM" at bounding box center [789, 205] width 94 height 20
click at [241, 84] on img at bounding box center [238, 82] width 64 height 14
